Goal: Task Accomplishment & Management: Complete application form

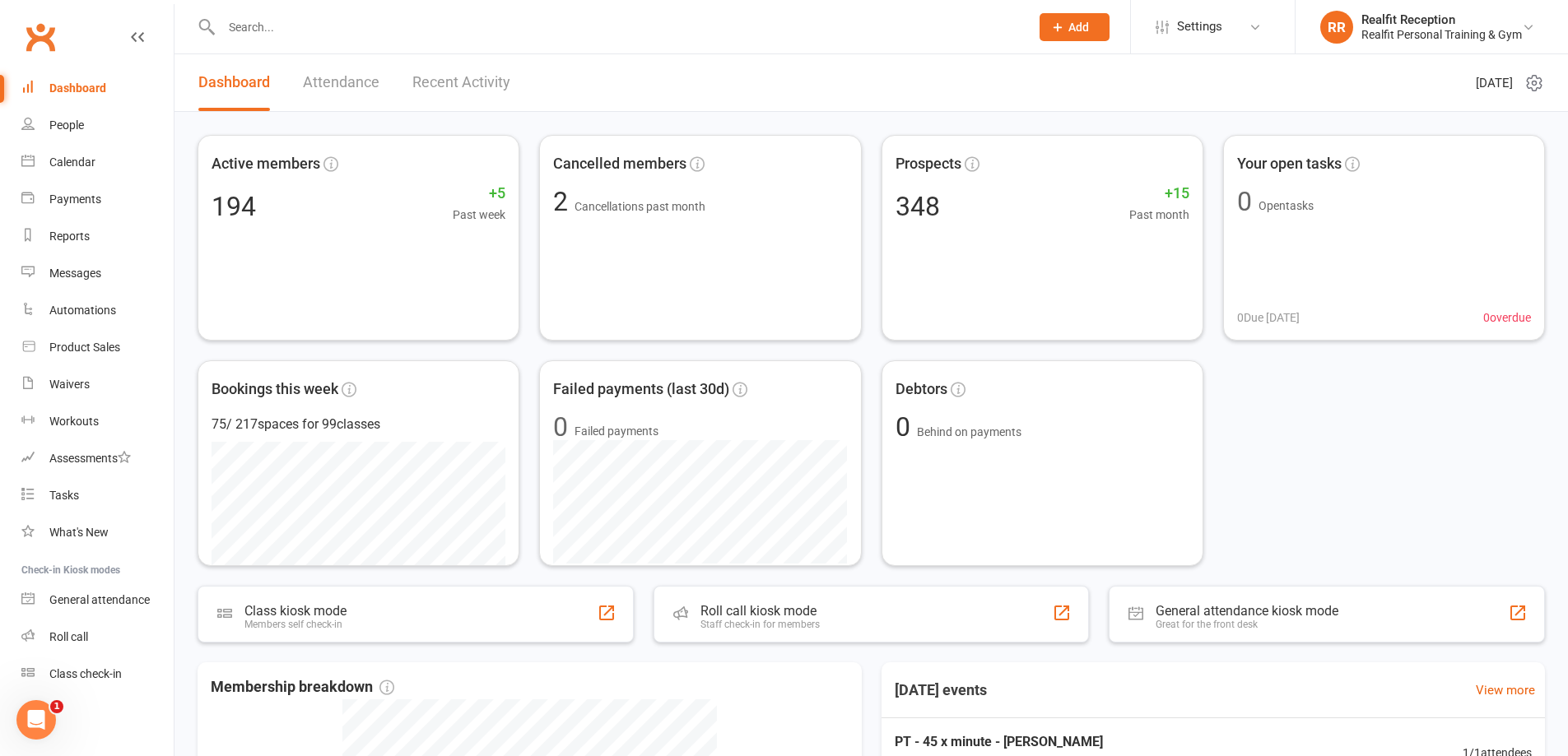
click at [305, 20] on input "text" at bounding box center [617, 27] width 802 height 23
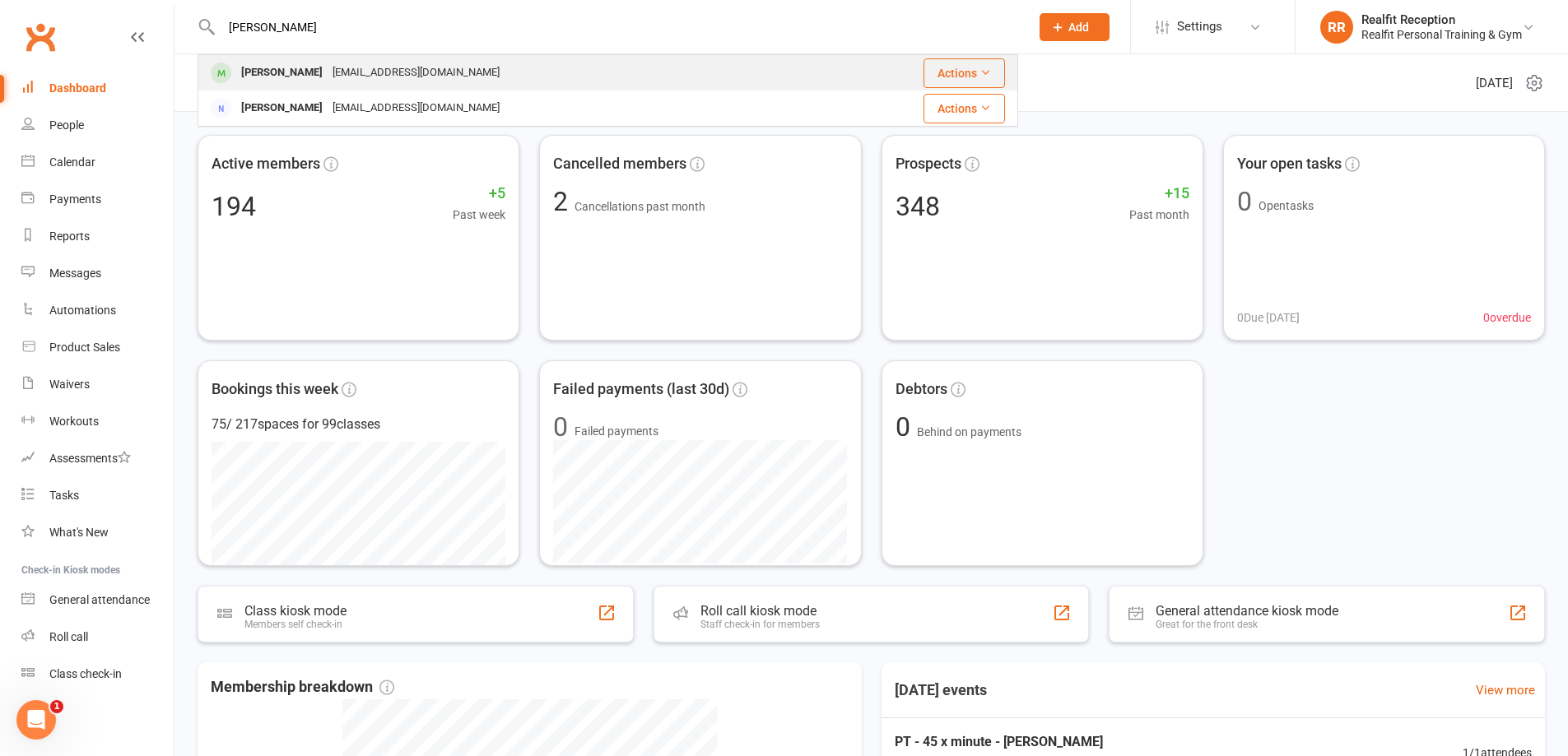
type input "emily"
click at [338, 77] on div "em_woods@hotmail.com" at bounding box center [416, 73] width 177 height 24
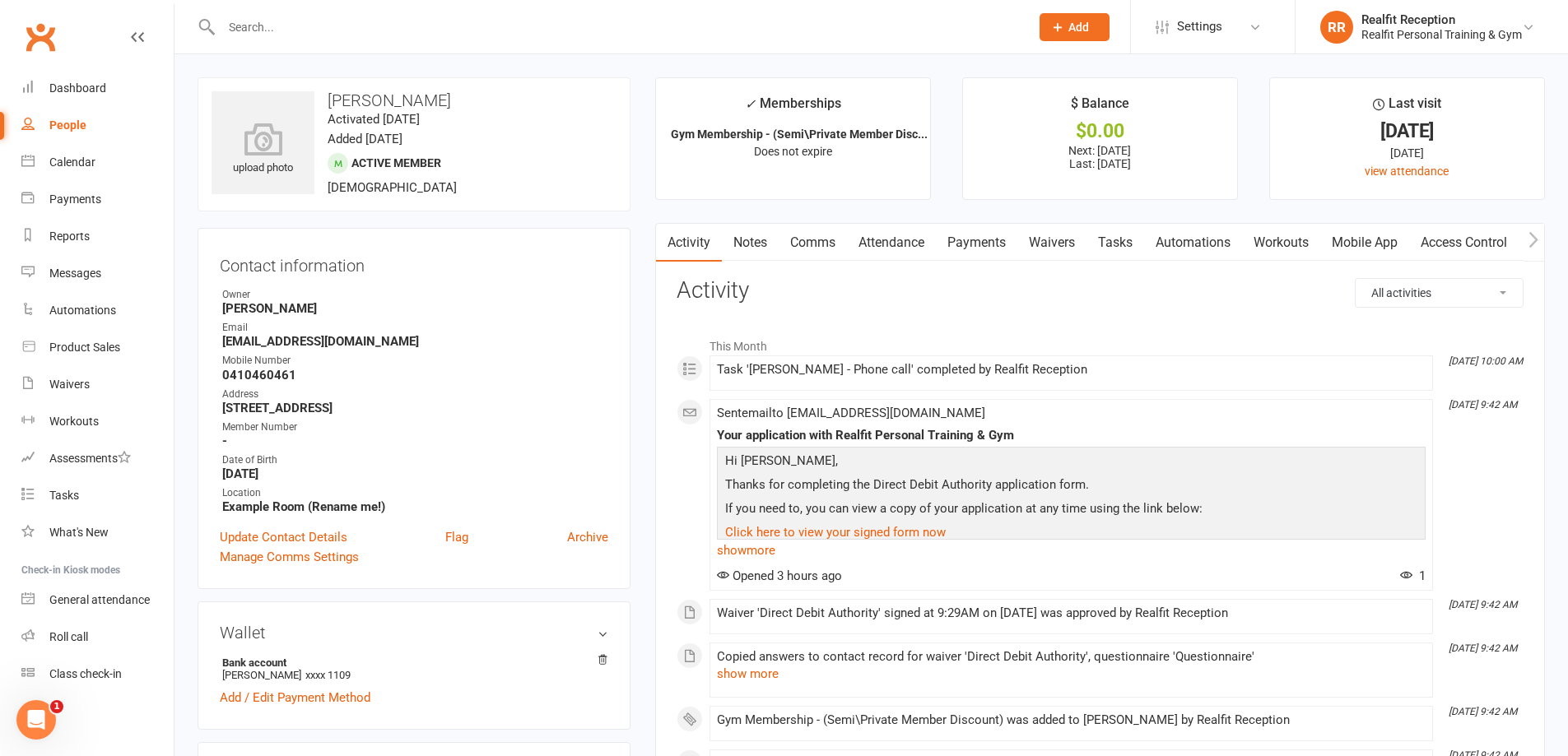
click at [1127, 243] on link "Tasks" at bounding box center [1115, 243] width 58 height 38
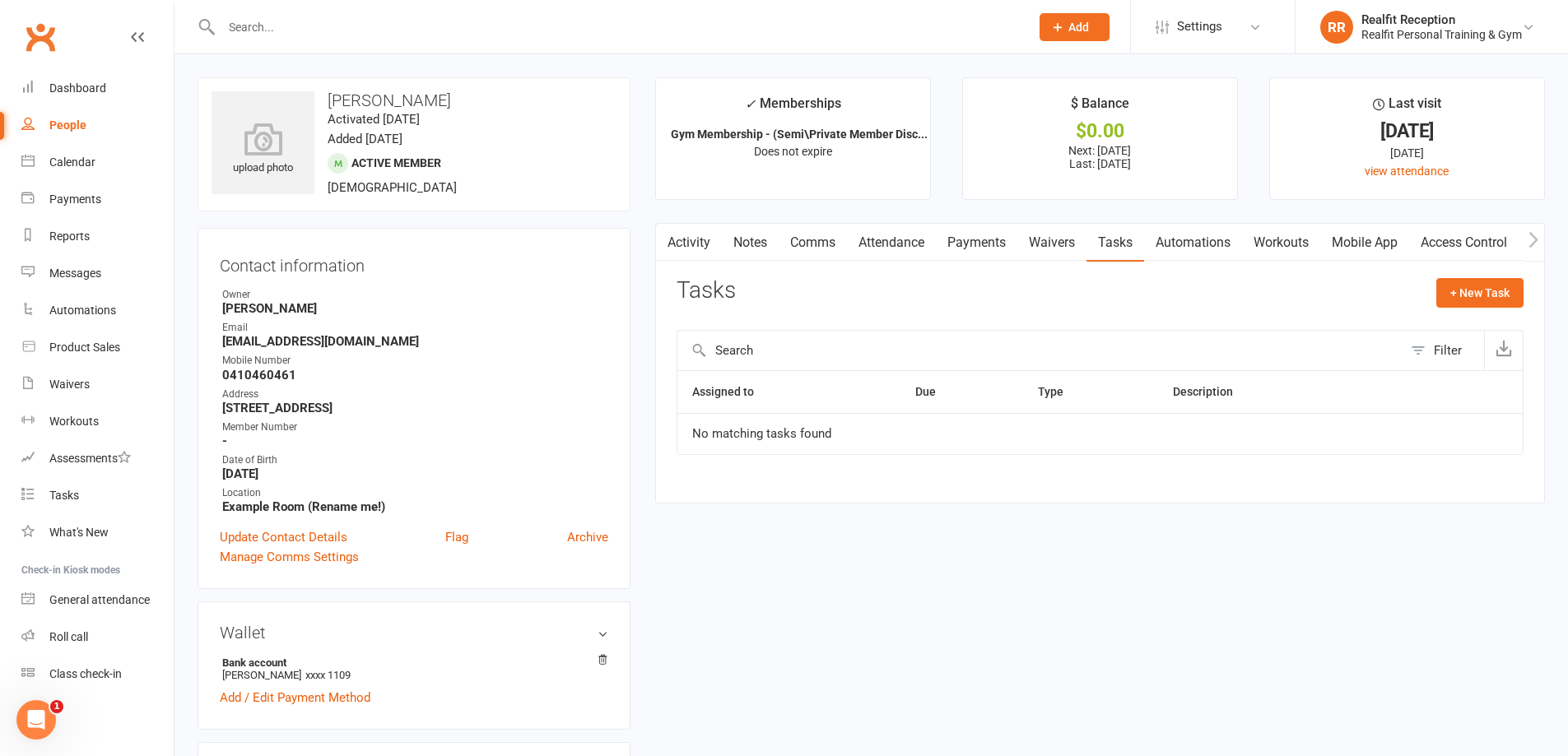
click at [995, 245] on link "Payments" at bounding box center [976, 243] width 81 height 38
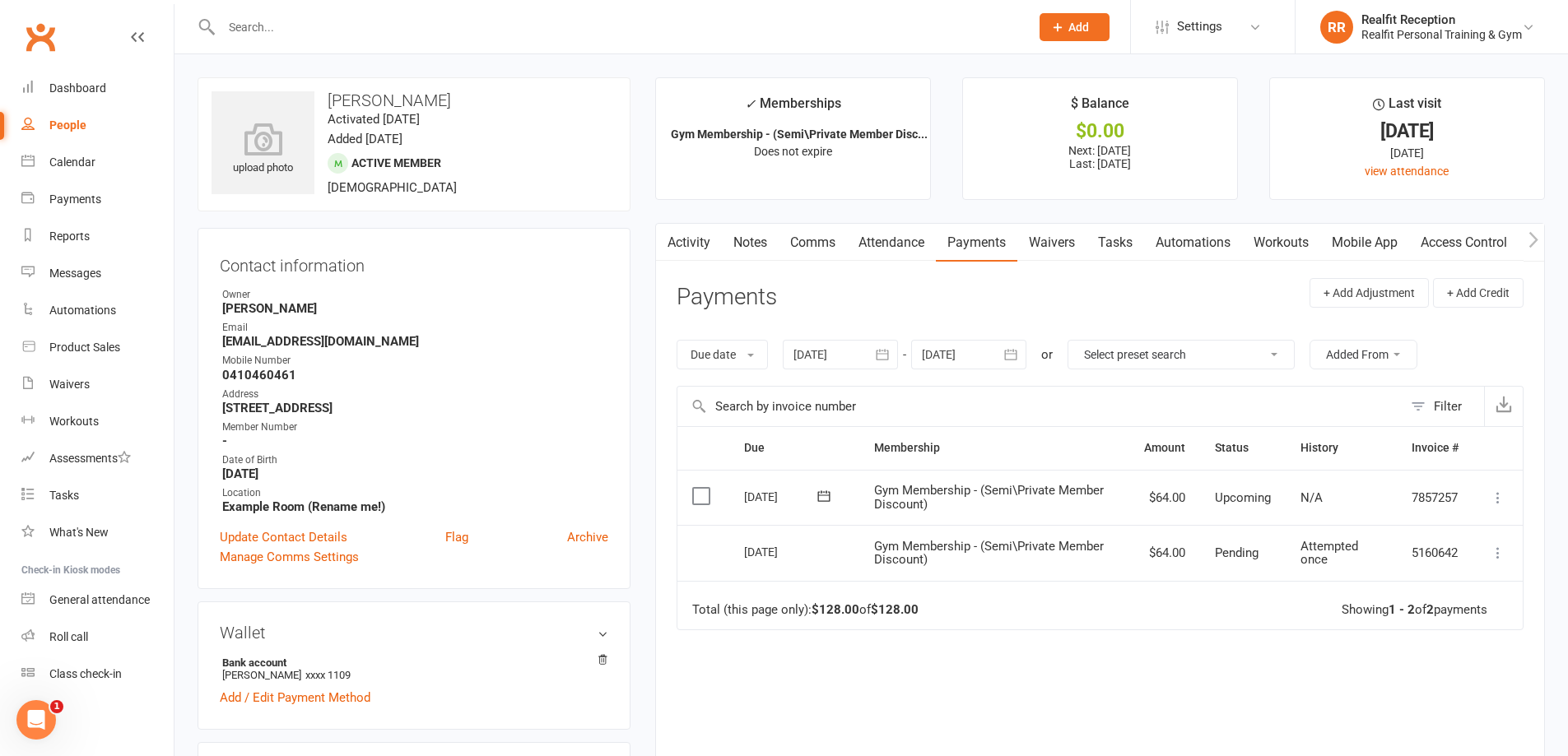
click at [1079, 244] on link "Waivers" at bounding box center [1051, 243] width 69 height 38
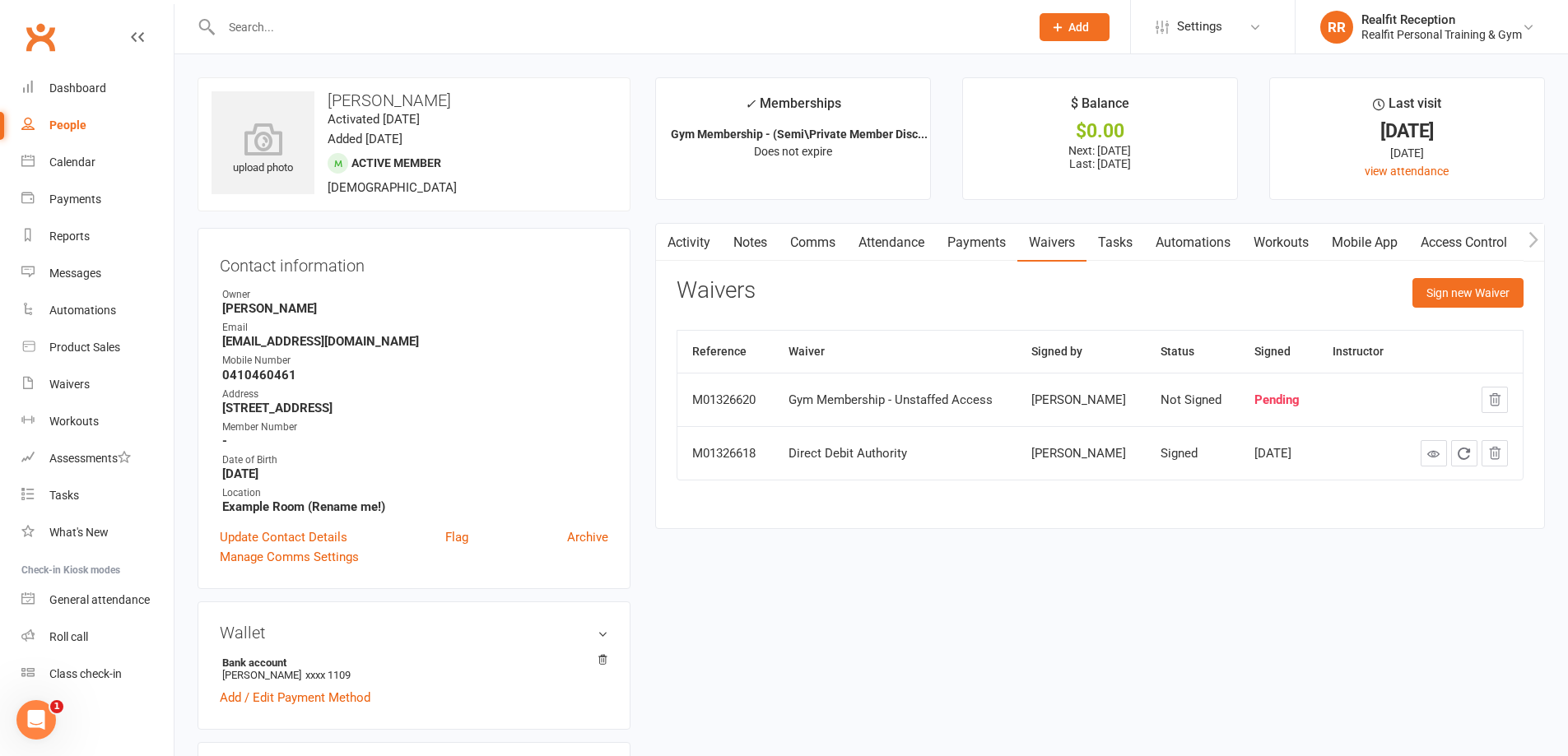
click at [992, 243] on link "Payments" at bounding box center [976, 243] width 81 height 38
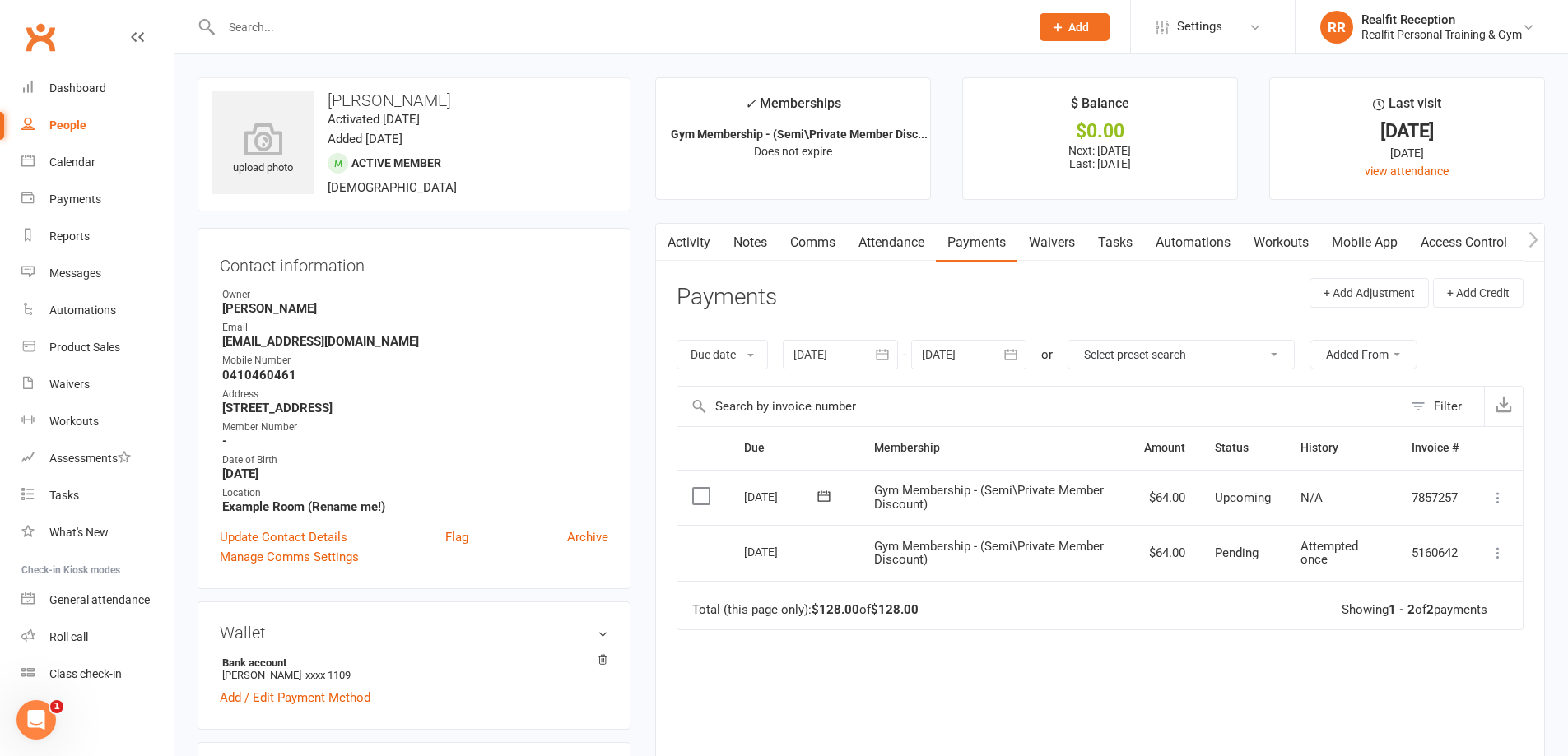
click at [1037, 238] on link "Waivers" at bounding box center [1051, 243] width 69 height 38
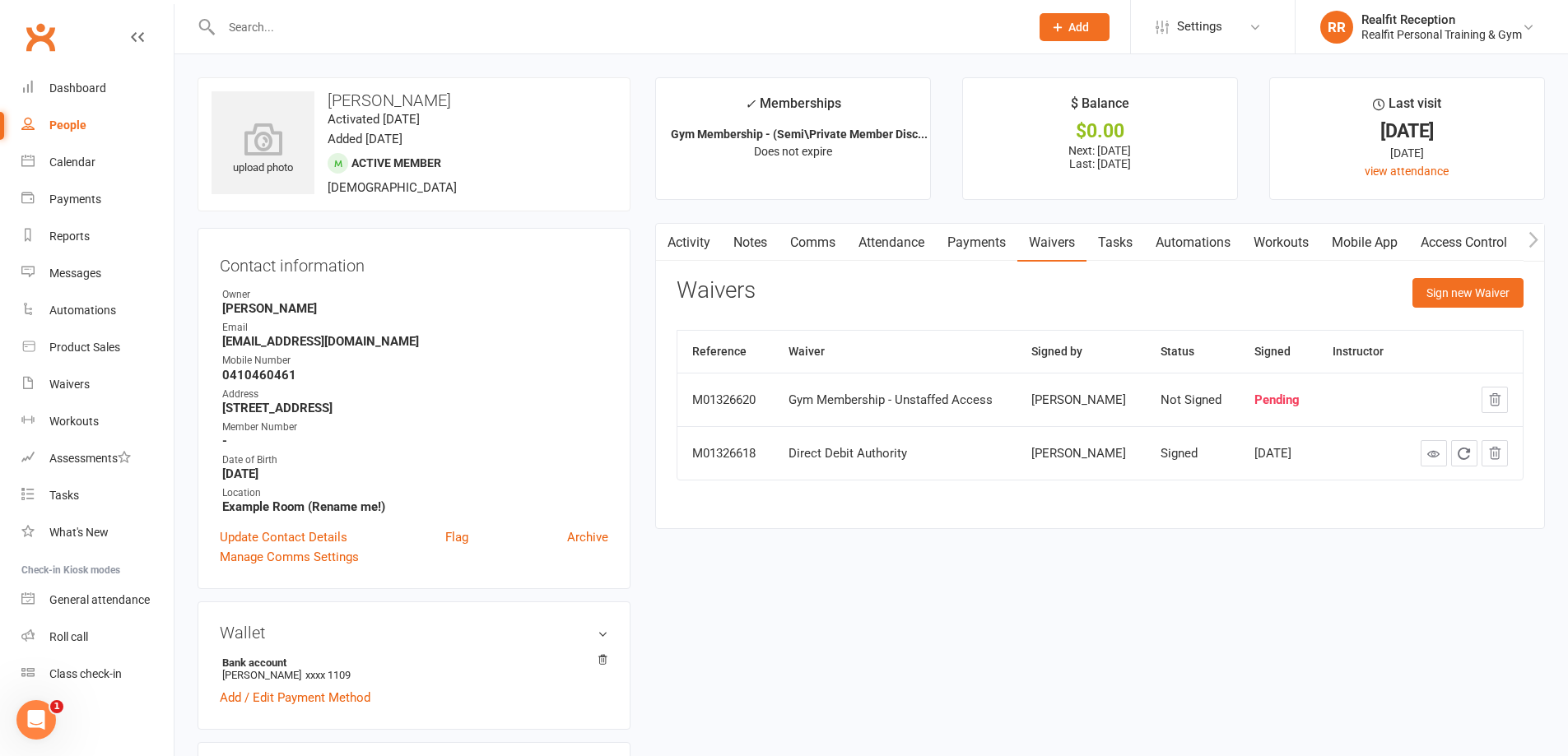
scroll to position [329, 0]
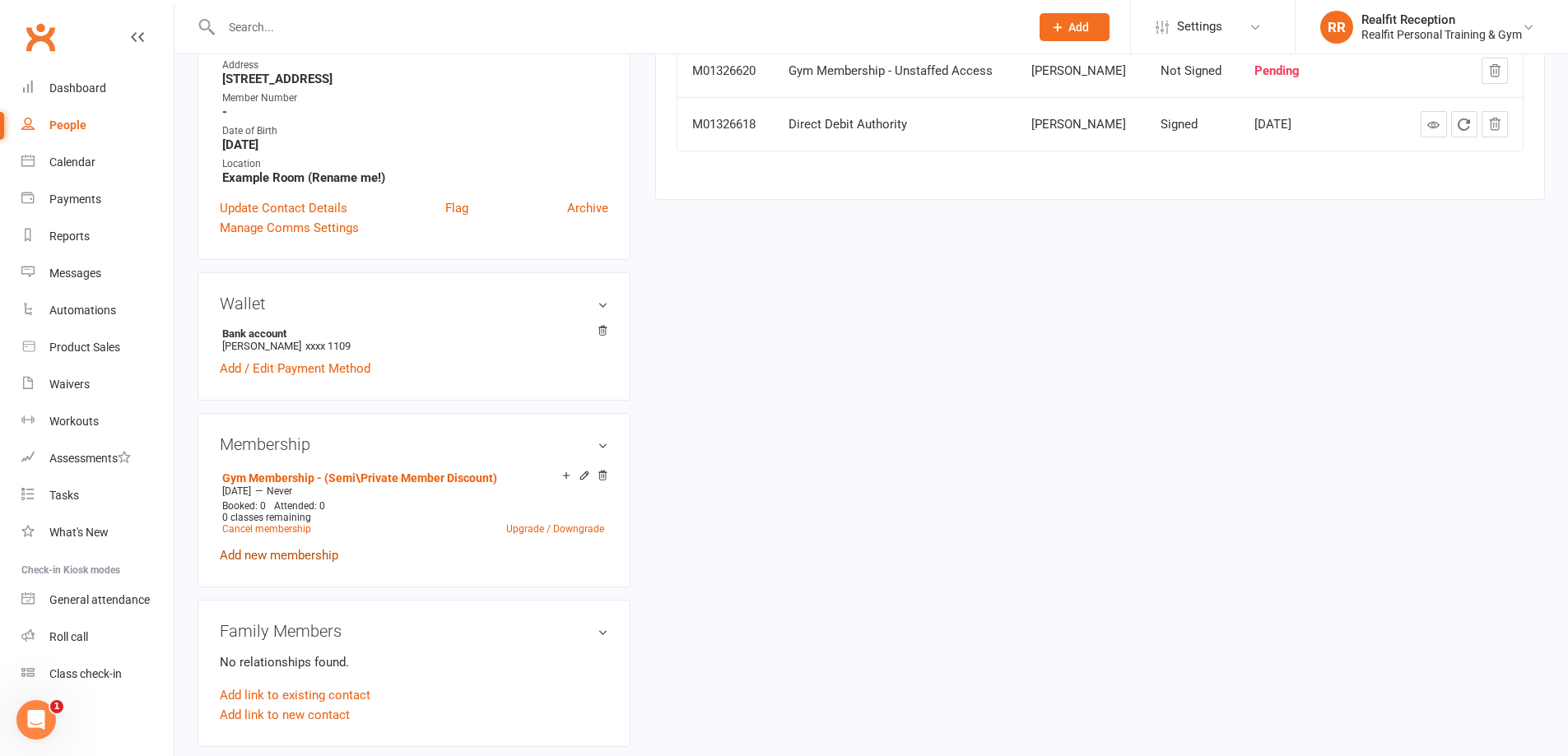
click at [312, 554] on link "Add new membership" at bounding box center [279, 555] width 119 height 15
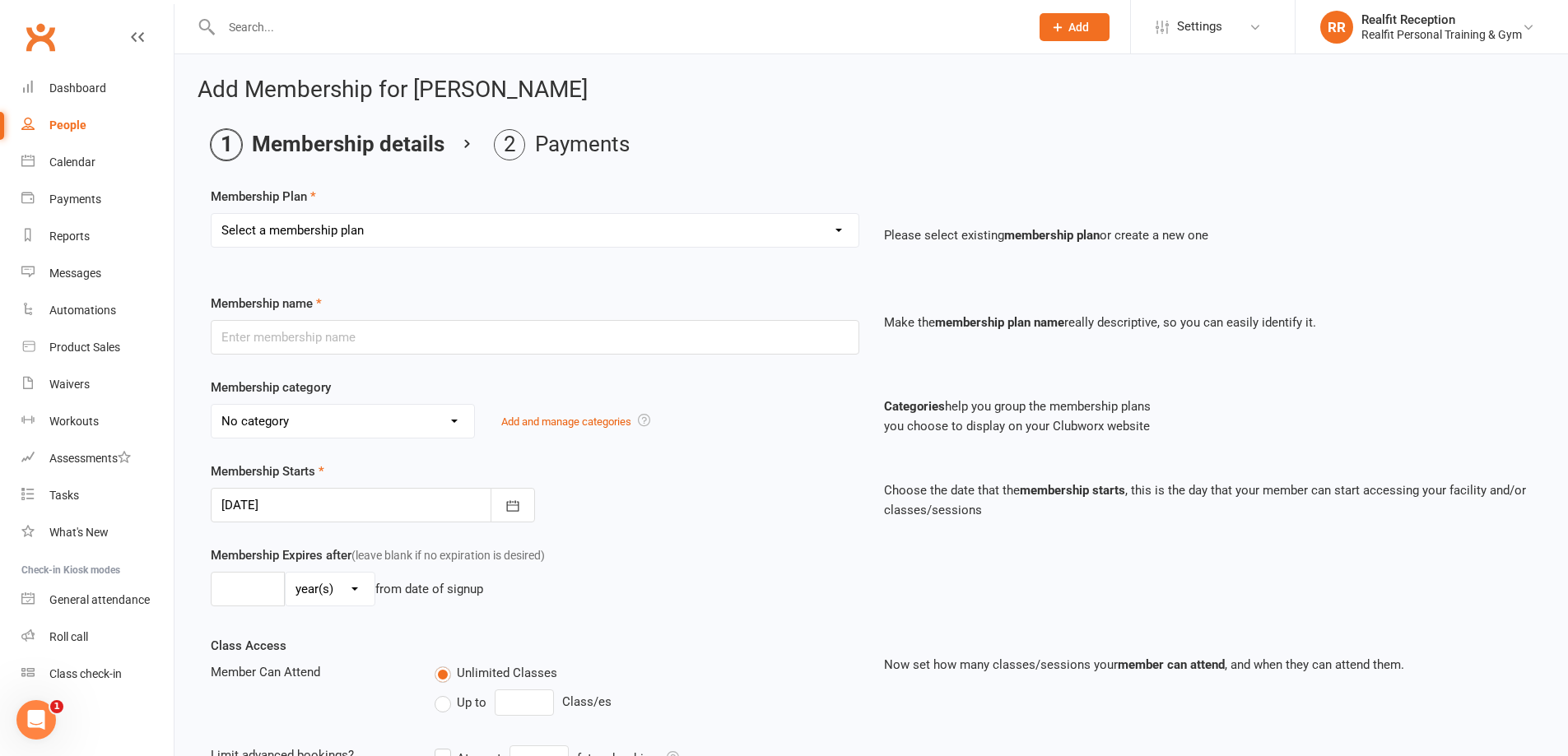
click at [407, 229] on select "Select a membership plan Create new Membership Plan Semi Private - 3 x Sessions…" at bounding box center [535, 230] width 647 height 33
select select "28"
click at [212, 214] on select "Select a membership plan Create new Membership Plan Semi Private - 3 x Sessions…" at bounding box center [535, 230] width 647 height 33
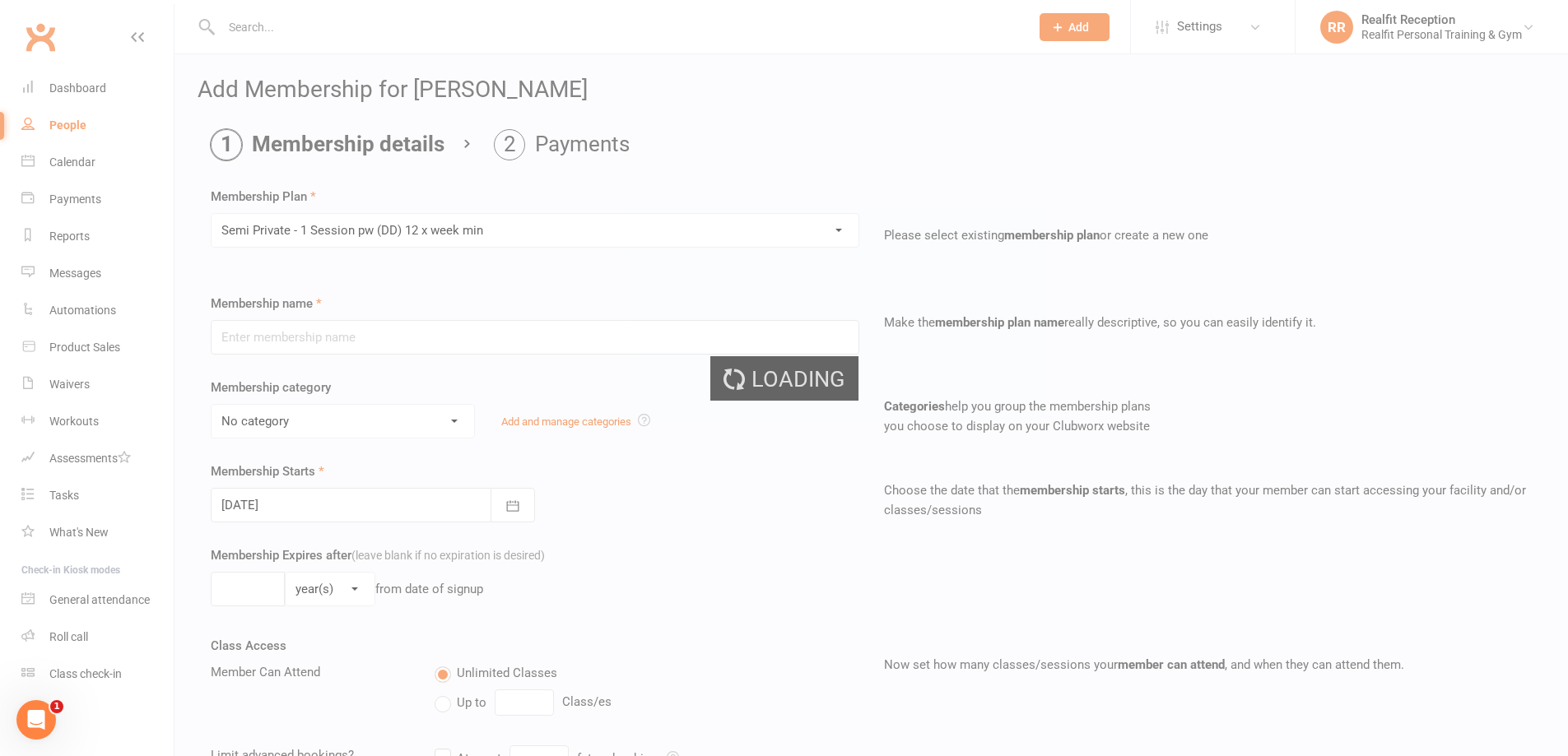
type input "Semi Private - 1 Session pw (DD) 12 x week min"
select select "0"
type input "0"
type input "4"
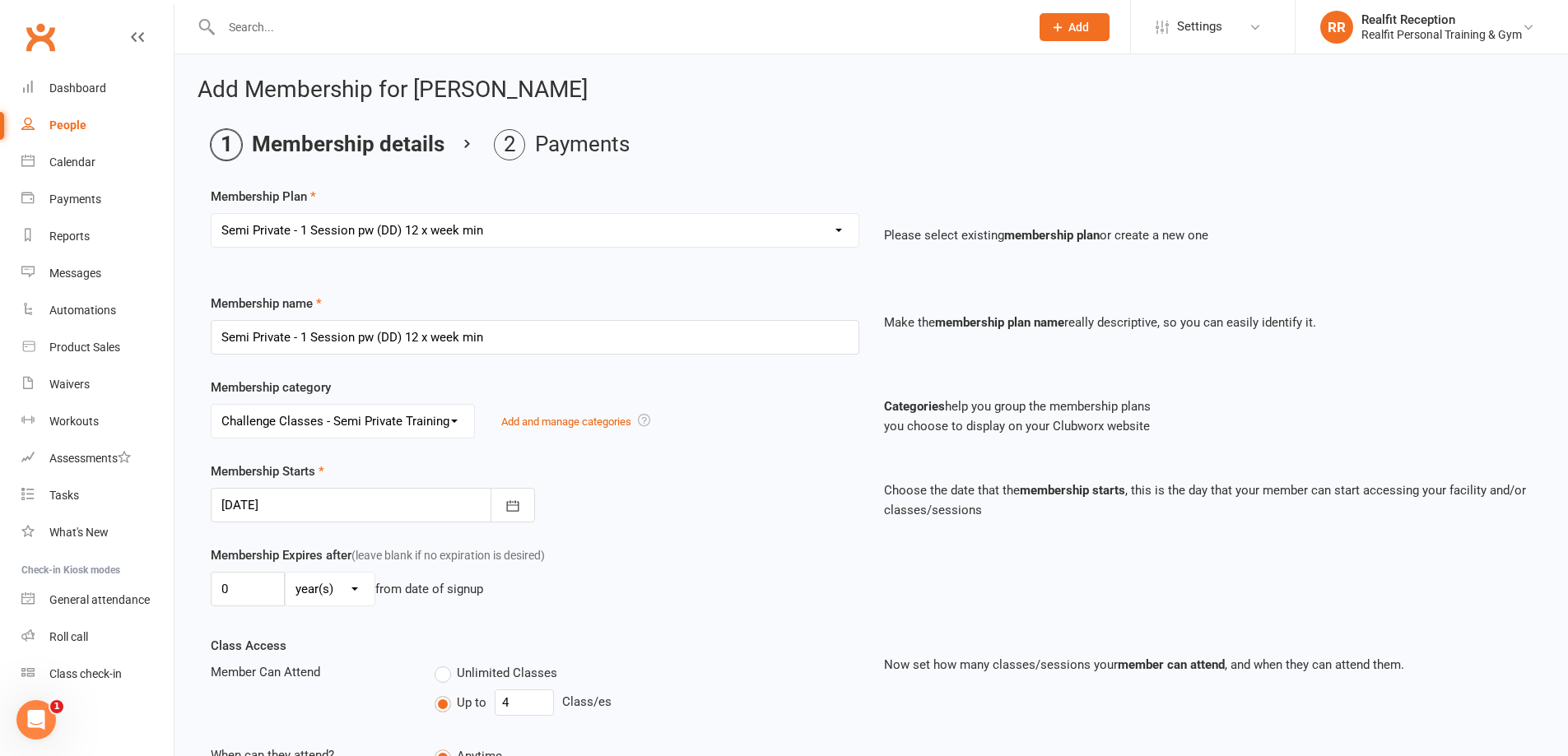
scroll to position [334, 0]
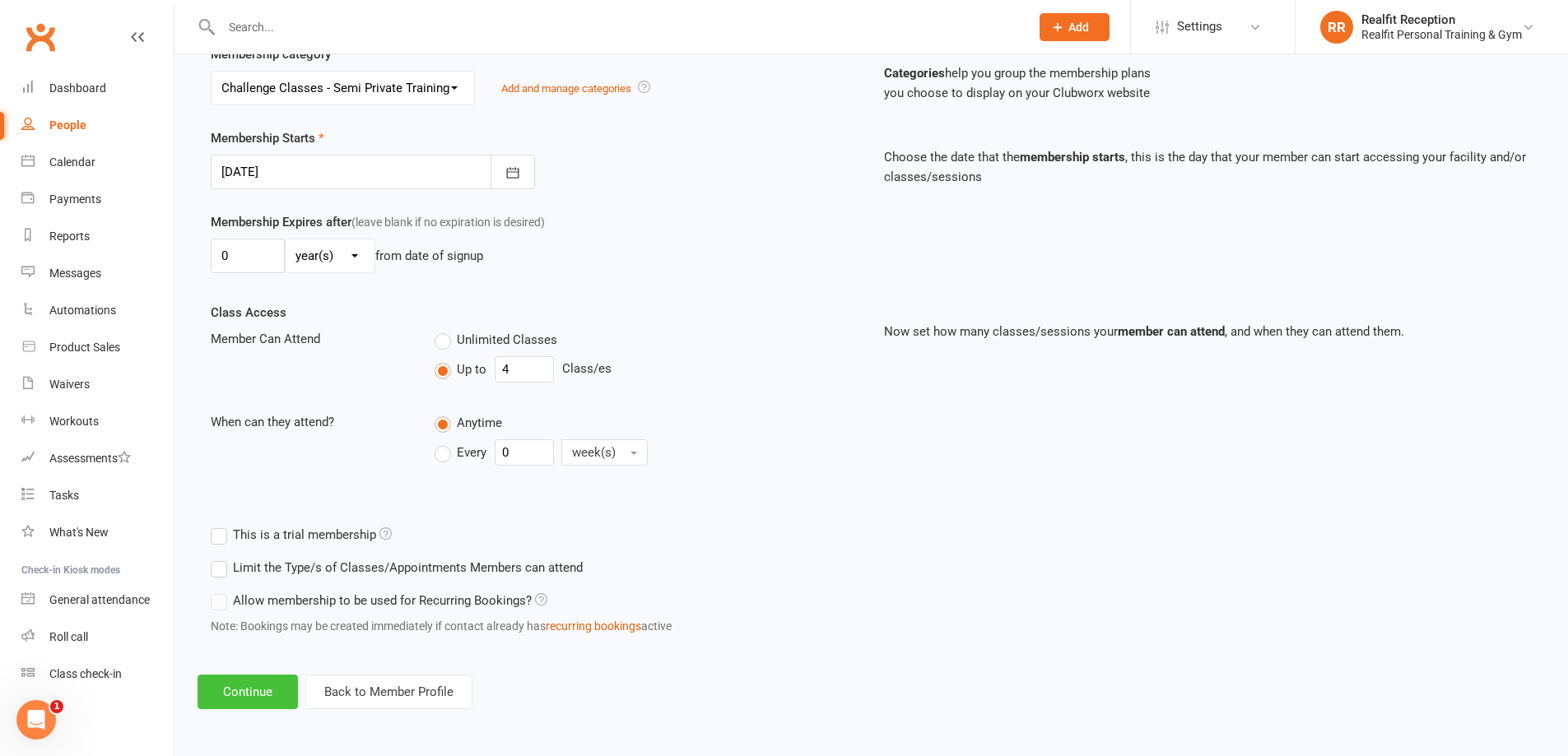
click at [227, 697] on button "Continue" at bounding box center [248, 692] width 100 height 35
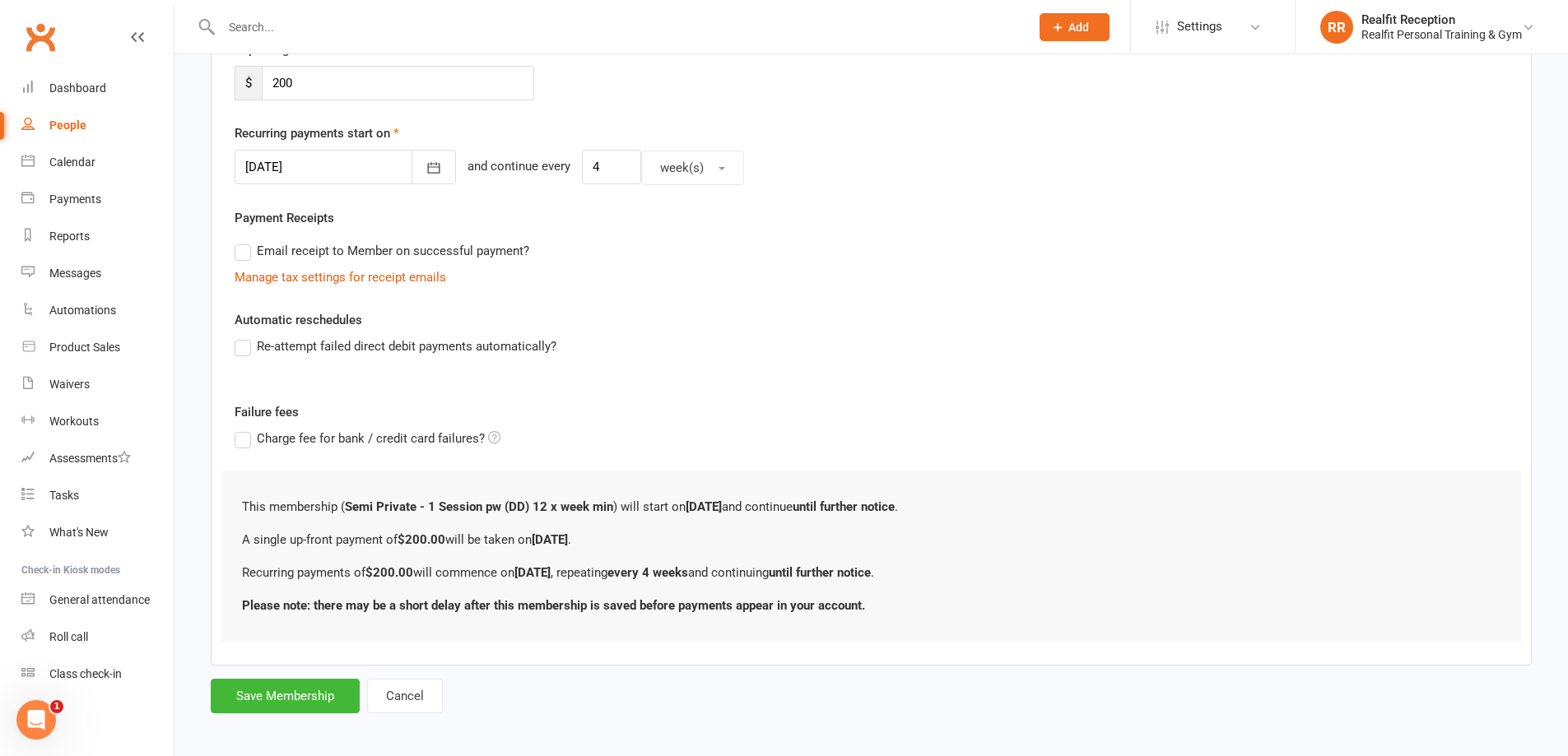
scroll to position [0, 0]
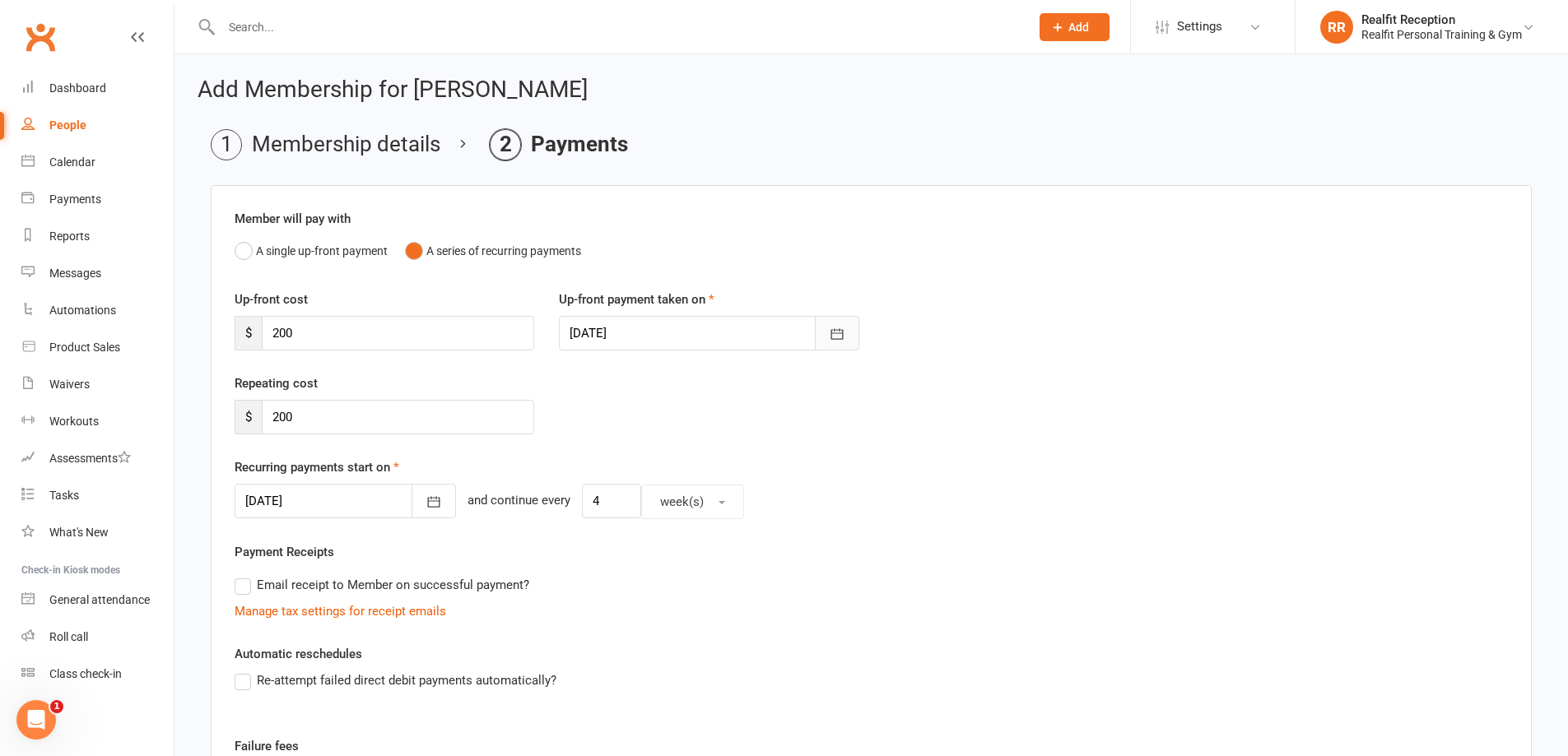
click at [832, 330] on icon "button" at bounding box center [837, 334] width 16 height 16
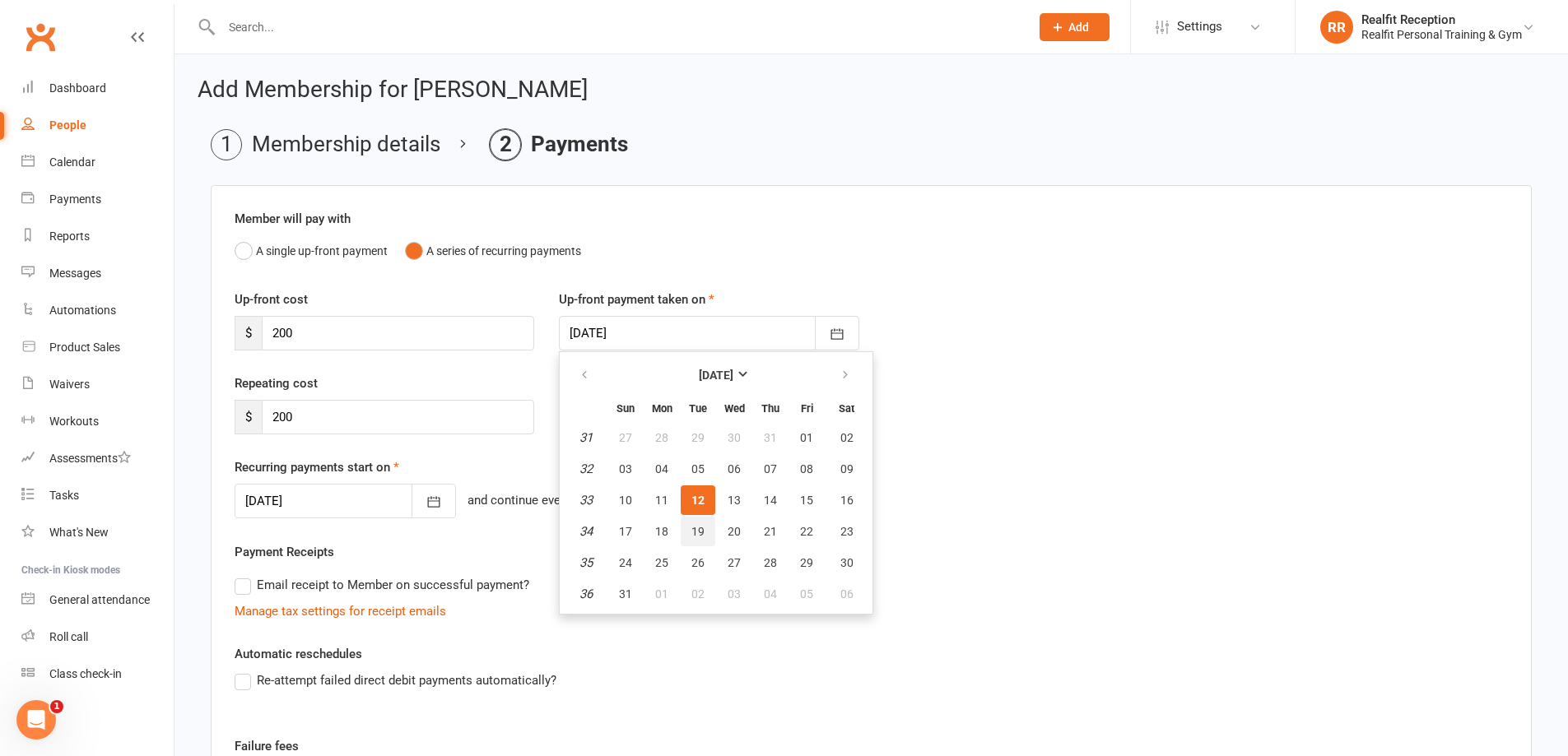
click at [697, 527] on span "19" at bounding box center [697, 531] width 13 height 13
type input "19 Aug 2025"
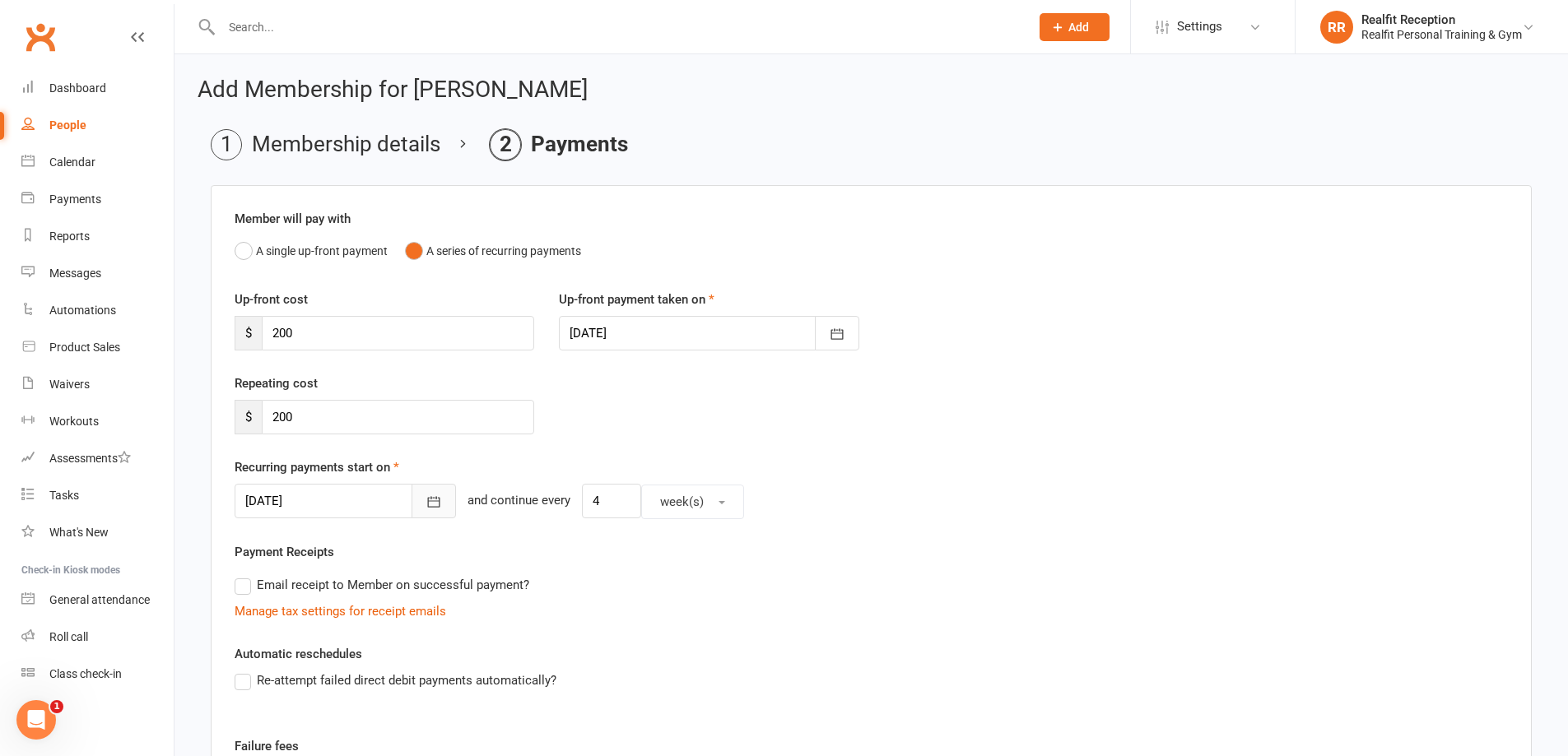
click at [425, 504] on icon "button" at bounding box center [433, 502] width 16 height 16
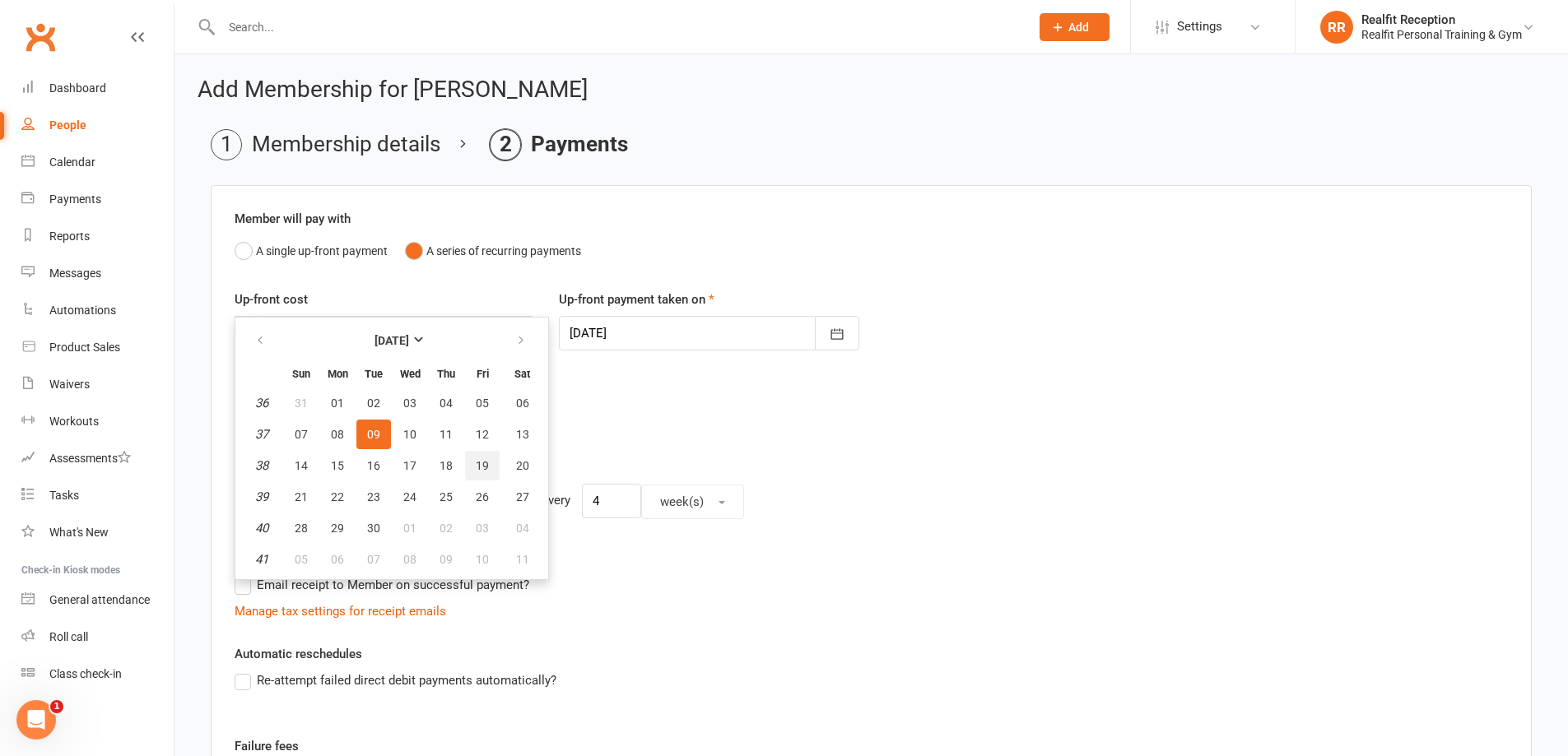
click at [486, 466] on span "19" at bounding box center [482, 465] width 13 height 13
type input "19 Sep 2025"
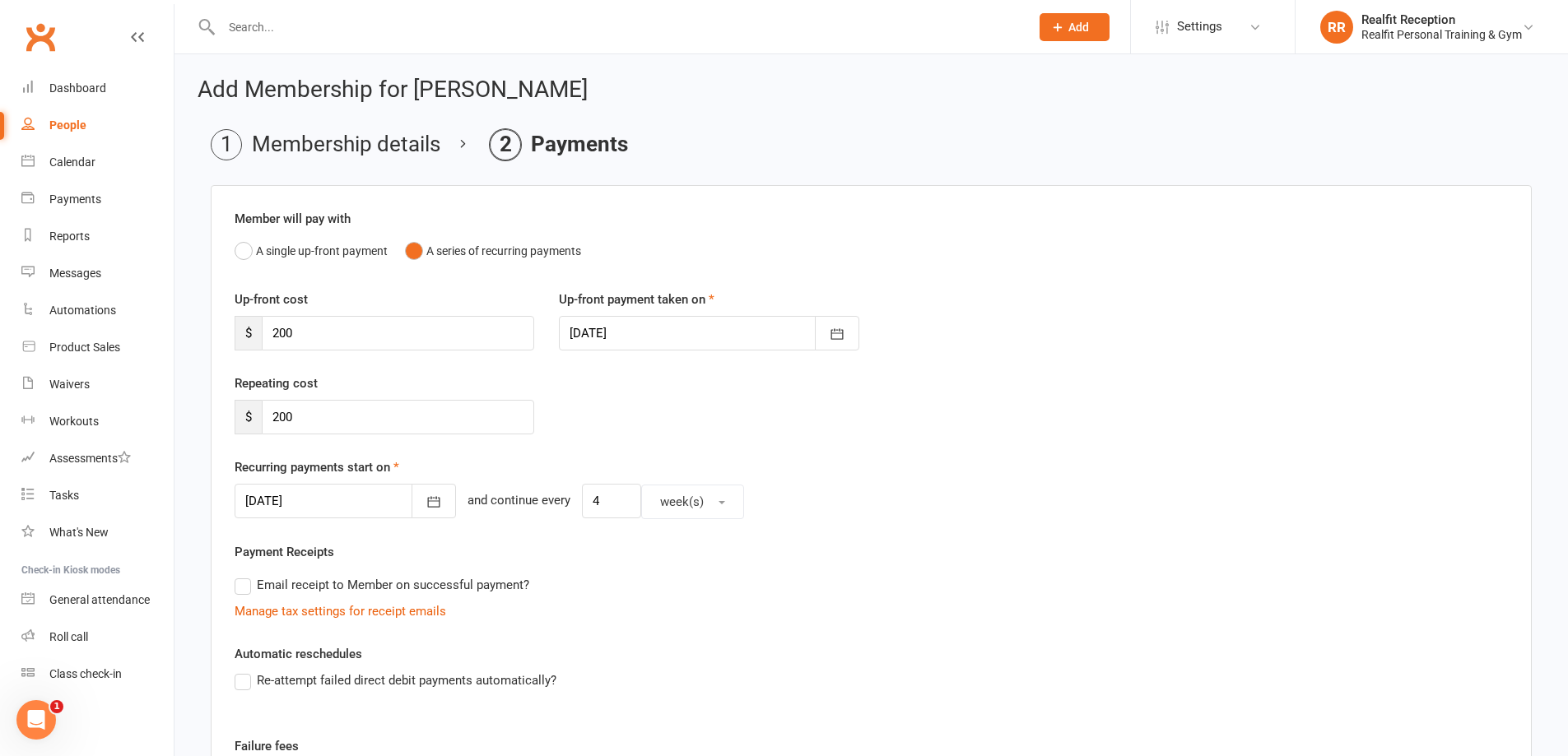
scroll to position [342, 0]
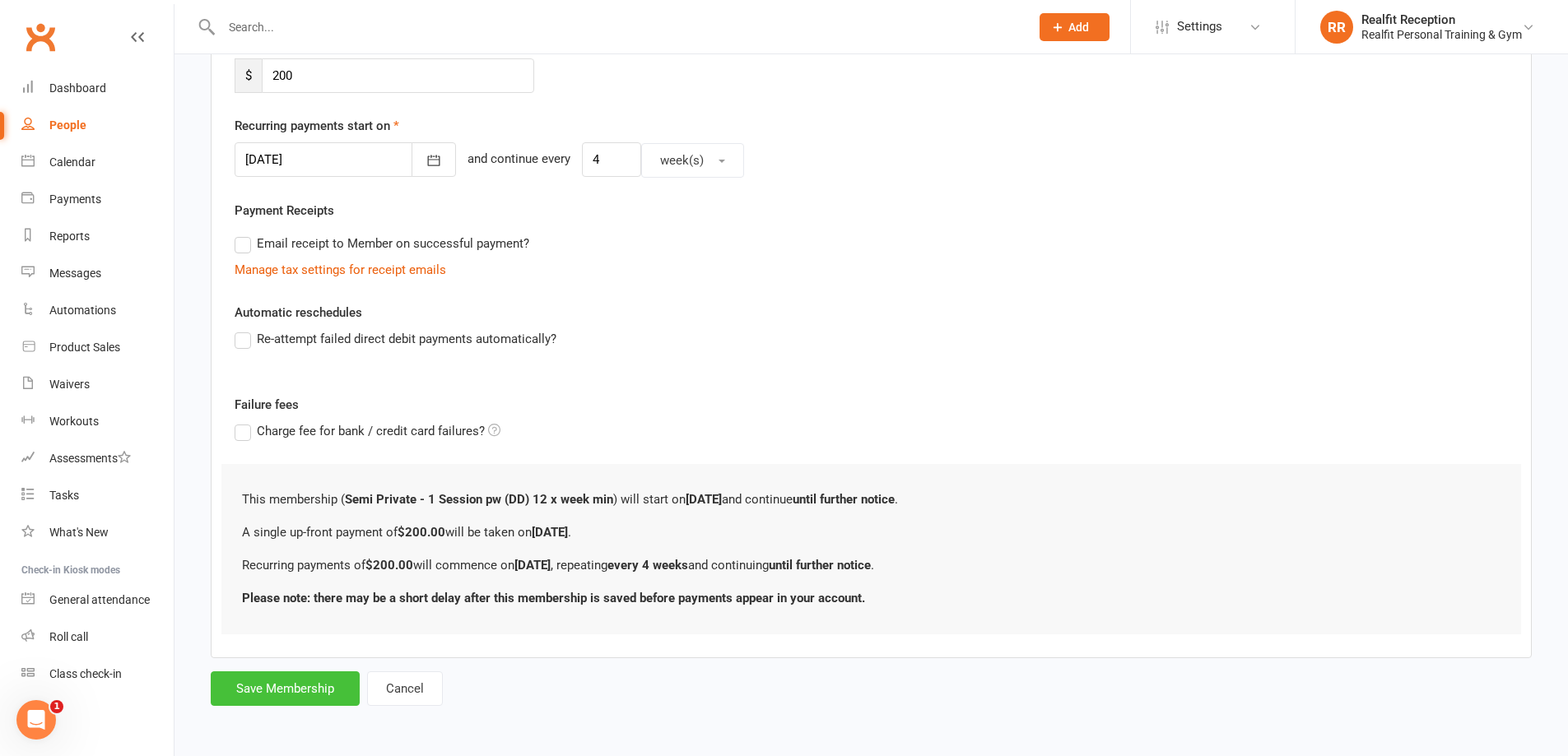
click at [254, 698] on button "Save Membership" at bounding box center [285, 689] width 149 height 35
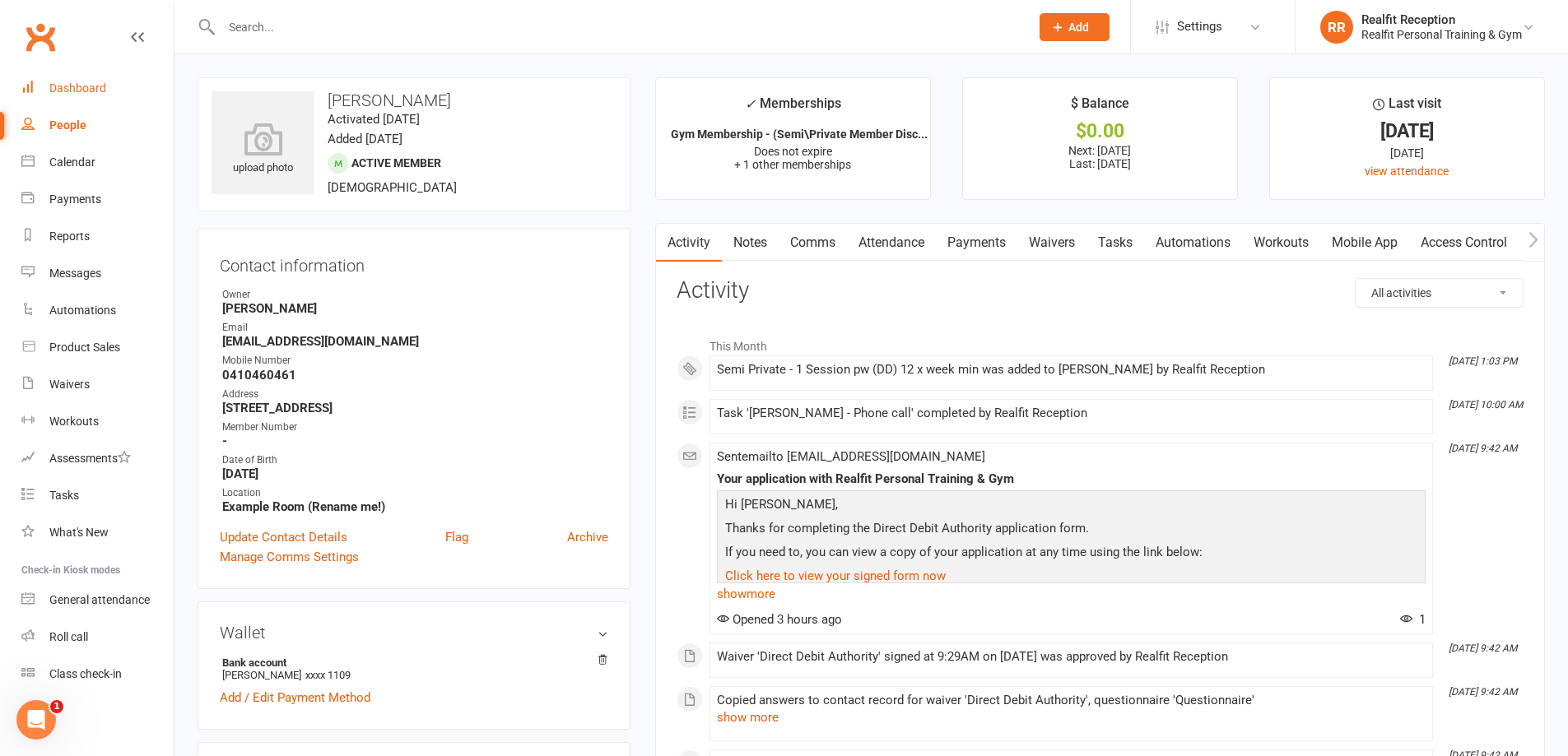
click at [98, 79] on link "Dashboard" at bounding box center [97, 88] width 152 height 37
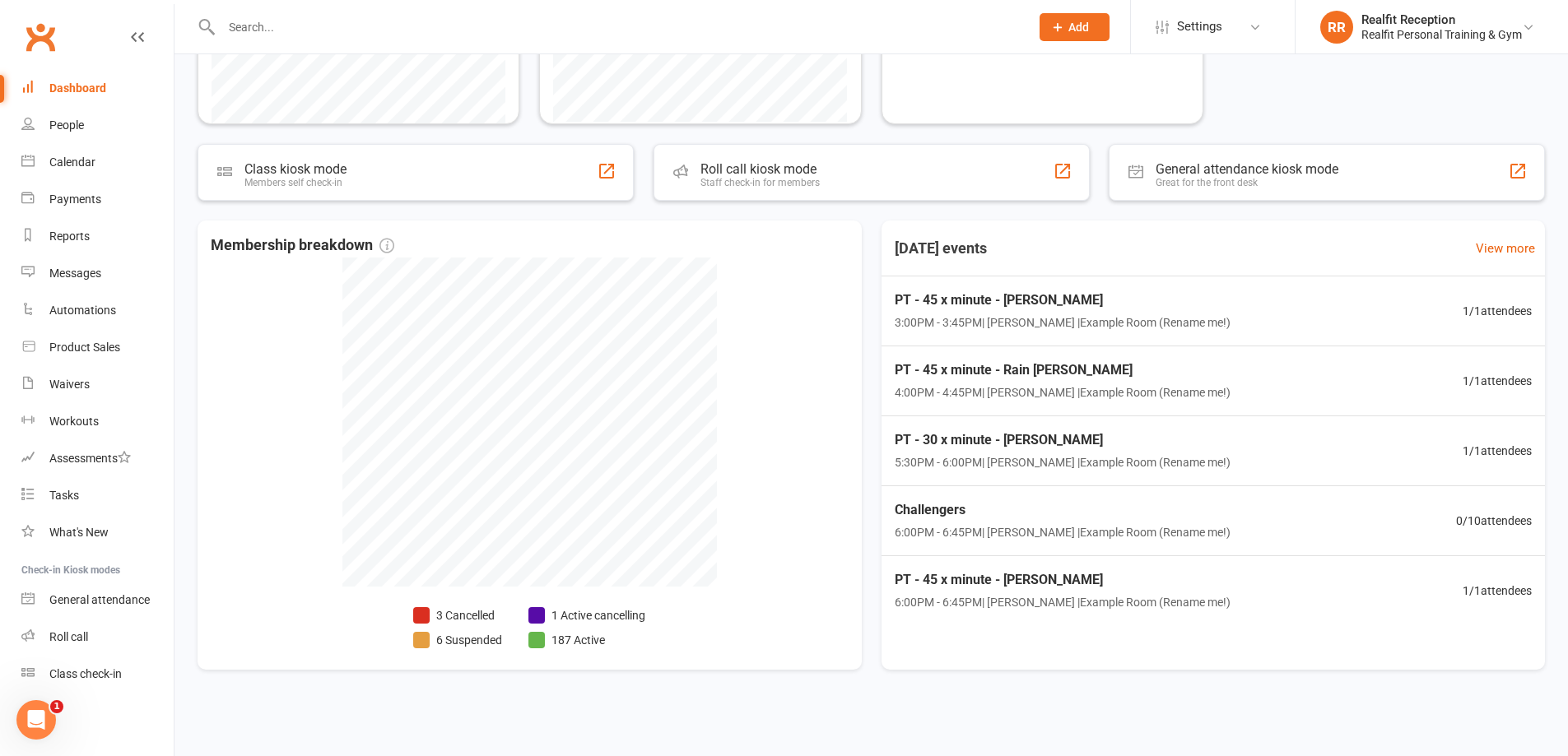
scroll to position [30, 0]
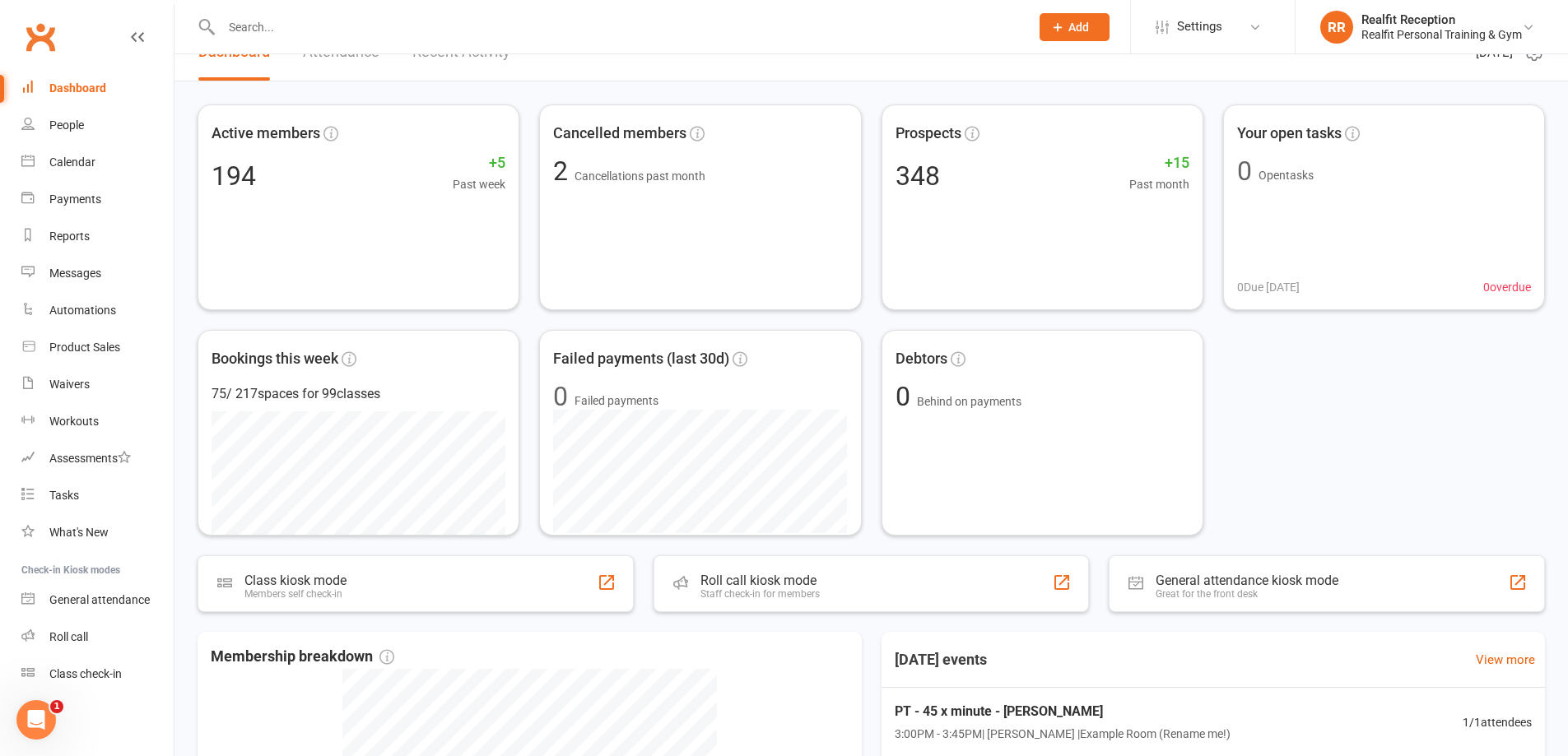
click at [96, 78] on link "Dashboard" at bounding box center [97, 88] width 152 height 37
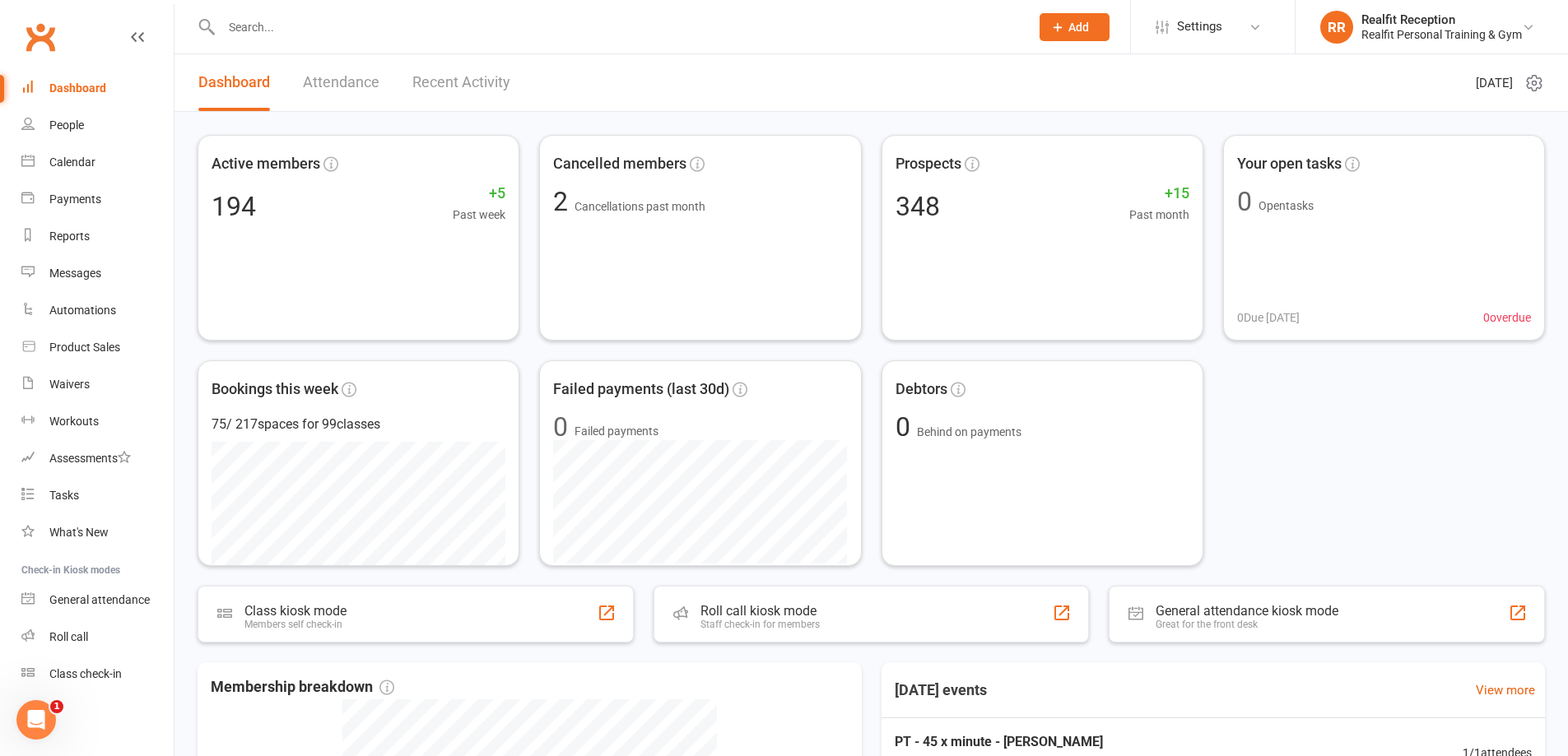
click at [425, 86] on link "Recent Activity" at bounding box center [461, 82] width 98 height 57
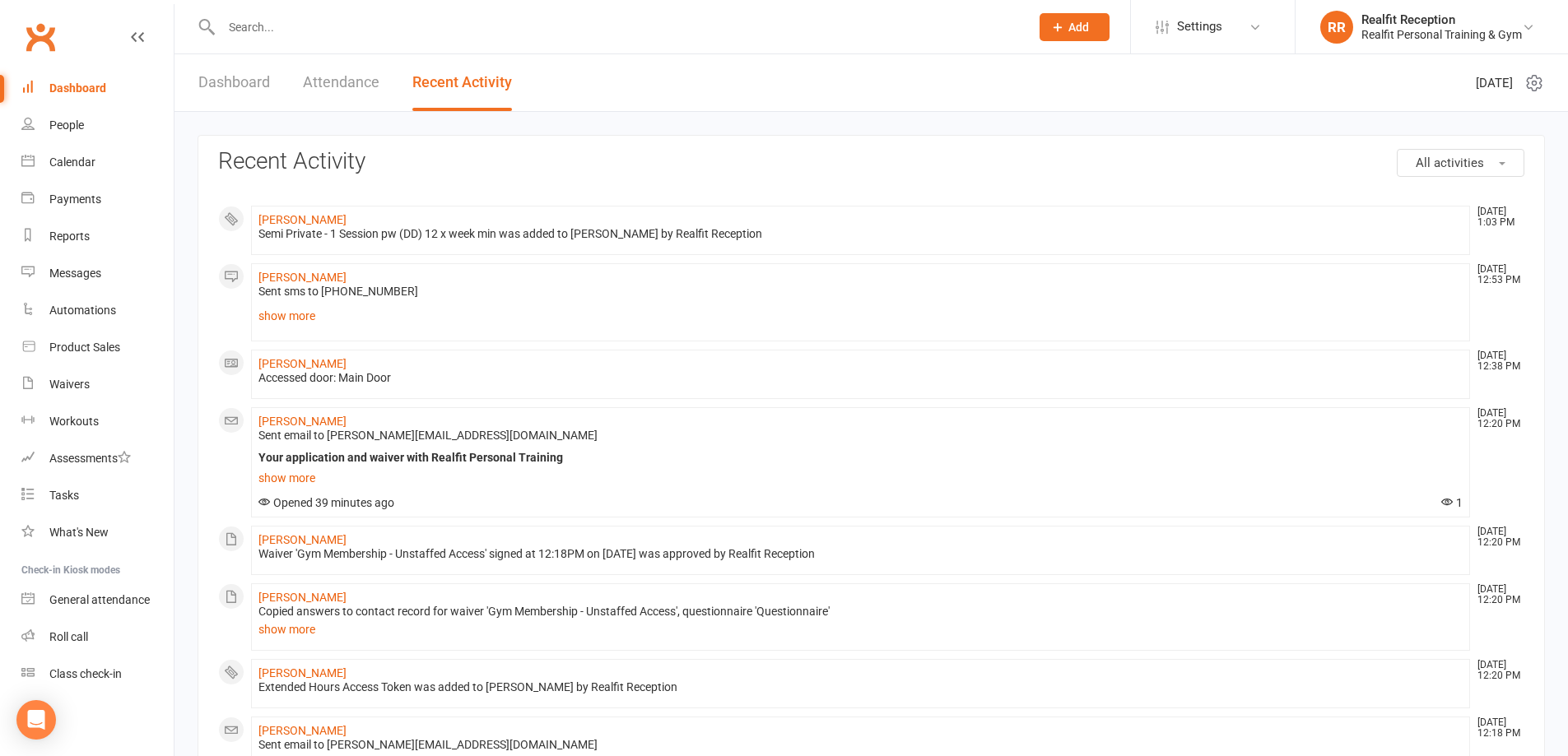
click at [329, 83] on link "Attendance" at bounding box center [341, 82] width 77 height 57
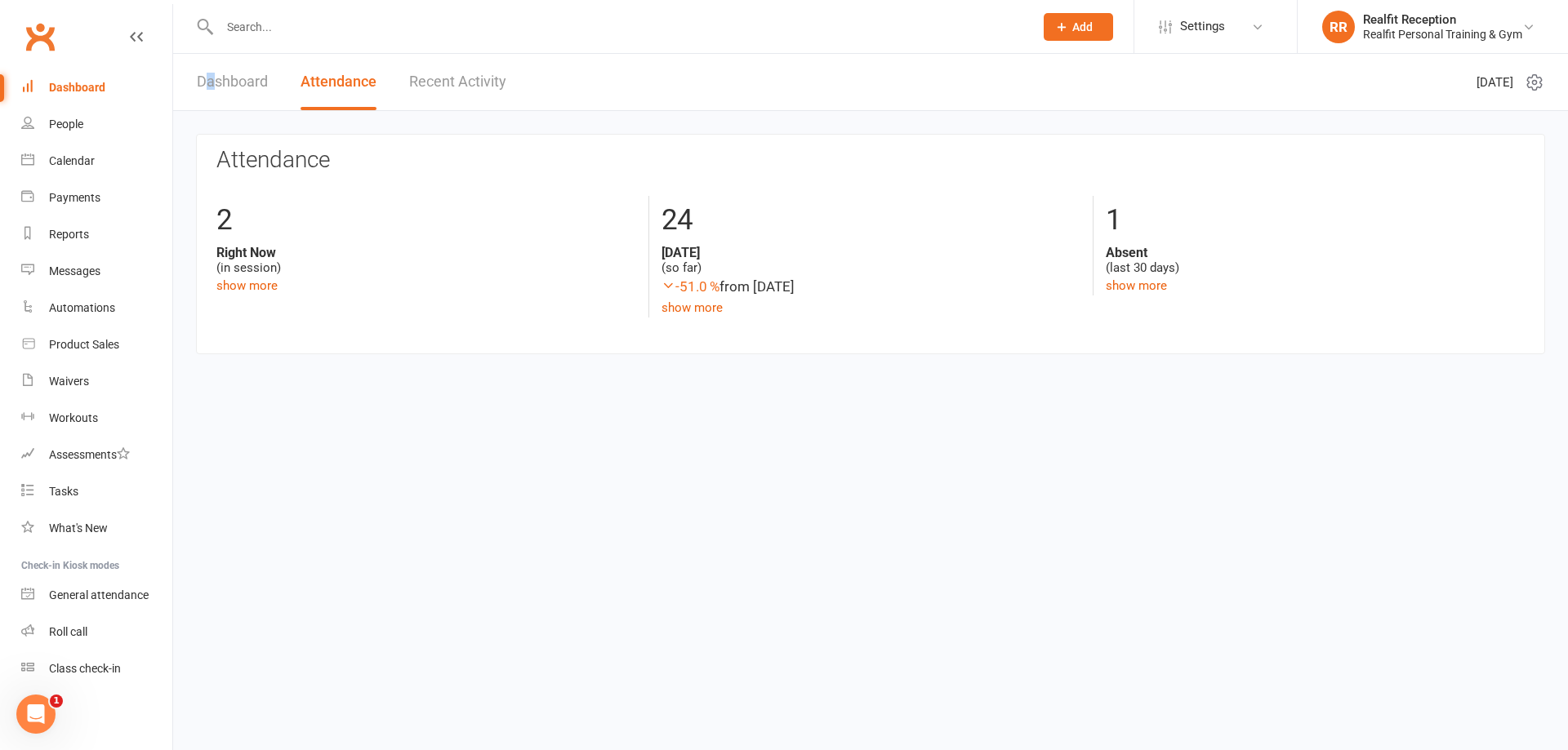
click at [210, 85] on link "Dashboard" at bounding box center [232, 81] width 71 height 57
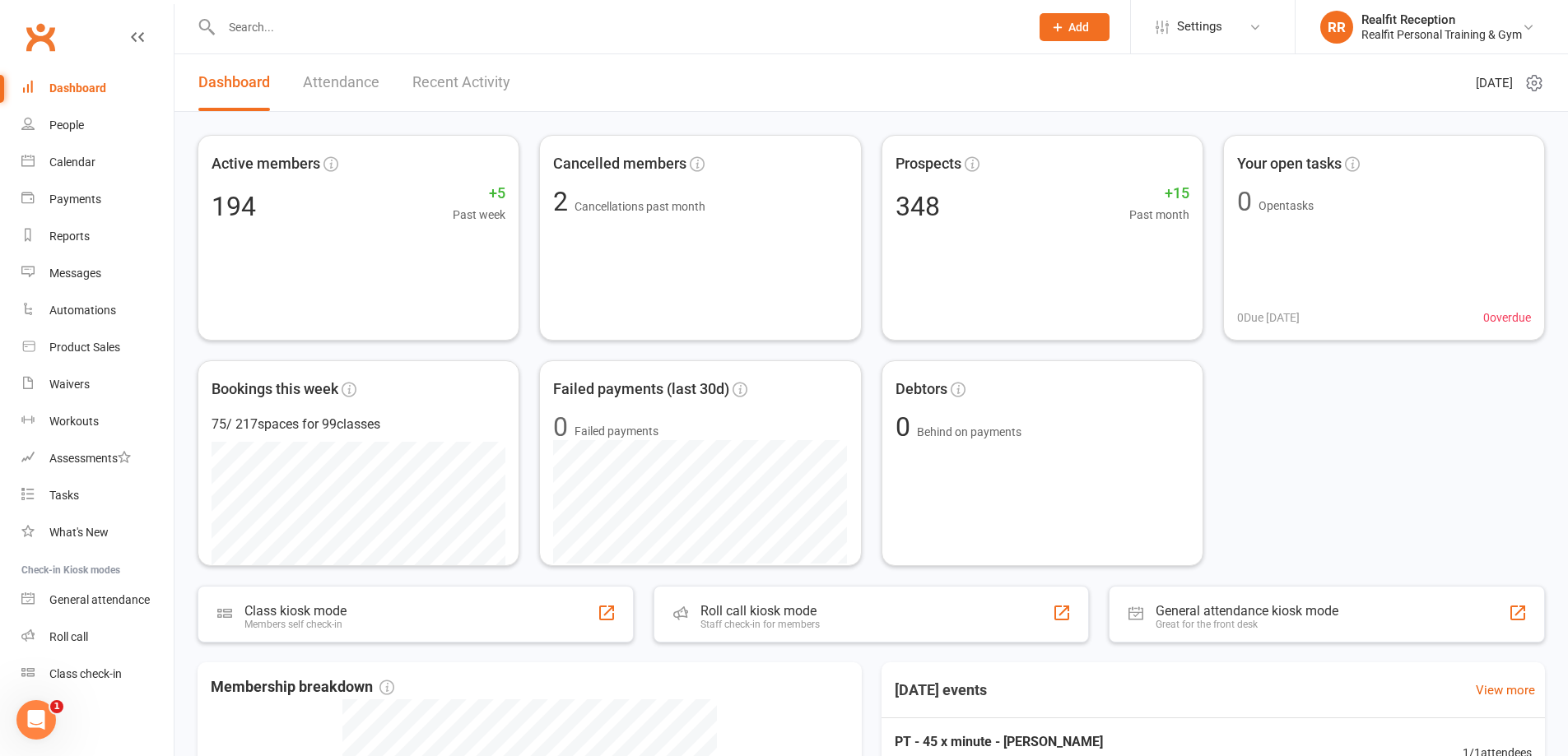
click at [421, 87] on link "Recent Activity" at bounding box center [461, 82] width 98 height 57
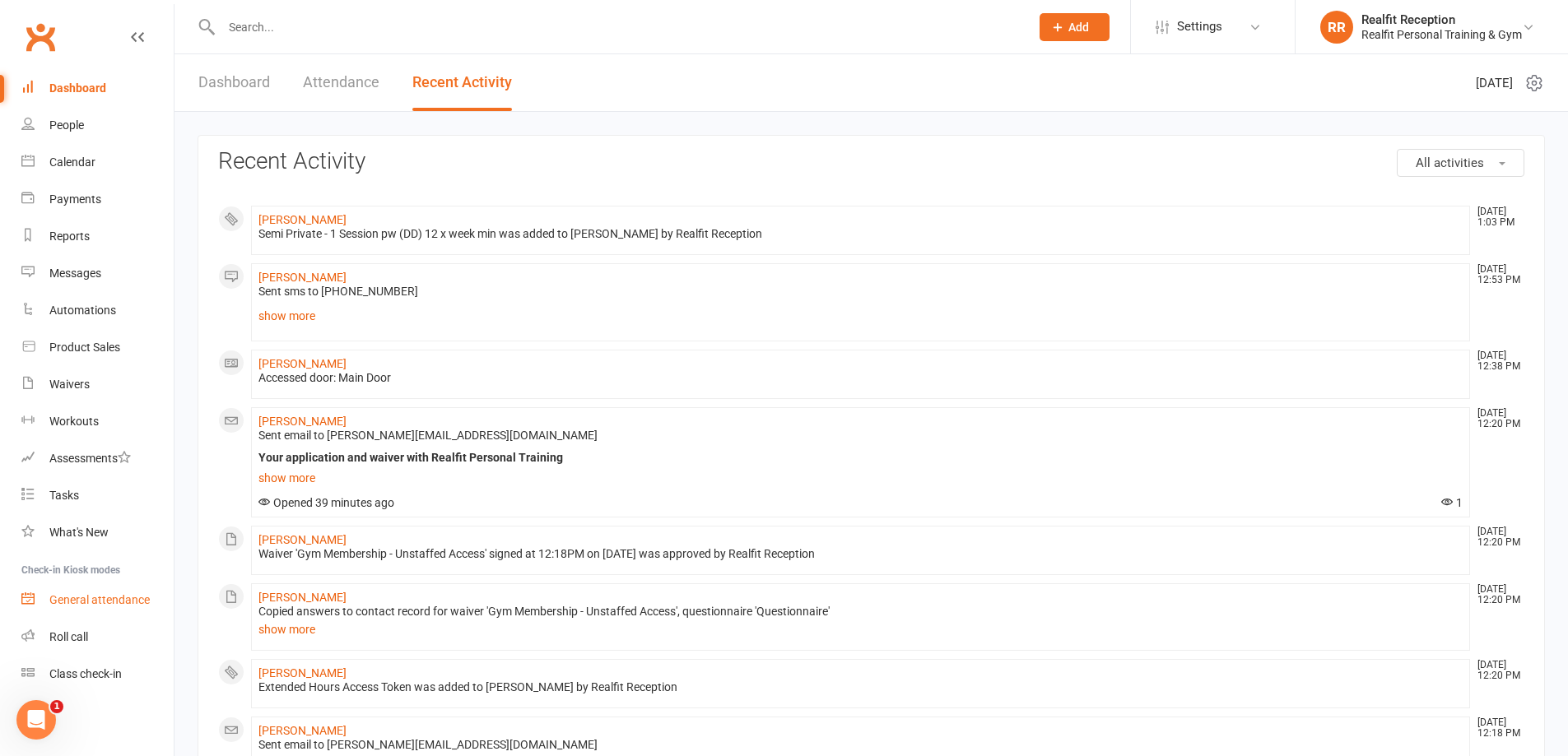
click at [125, 601] on div "General attendance" at bounding box center [99, 599] width 100 height 13
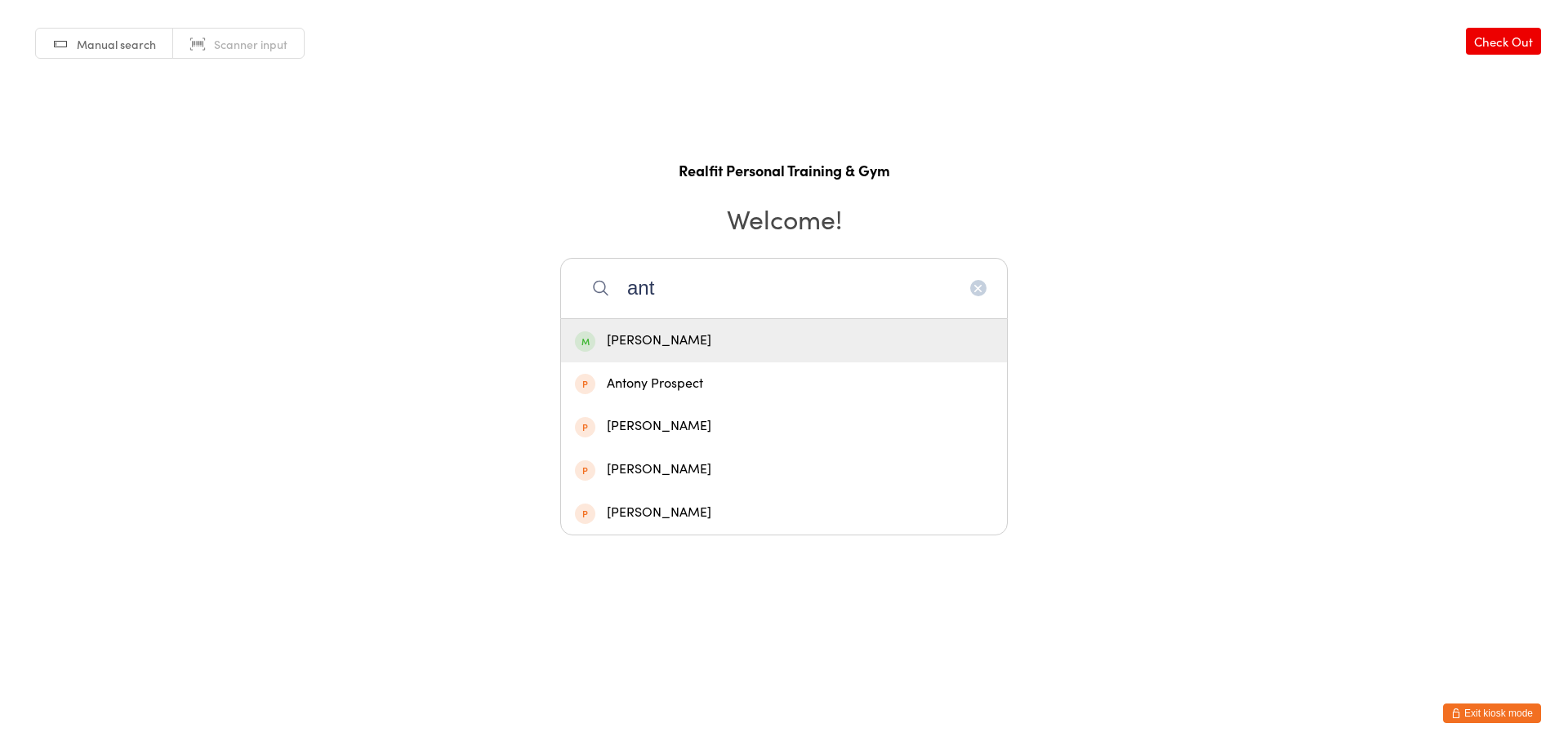
type input "ant"
click at [722, 348] on div "[PERSON_NAME]" at bounding box center [783, 340] width 418 height 22
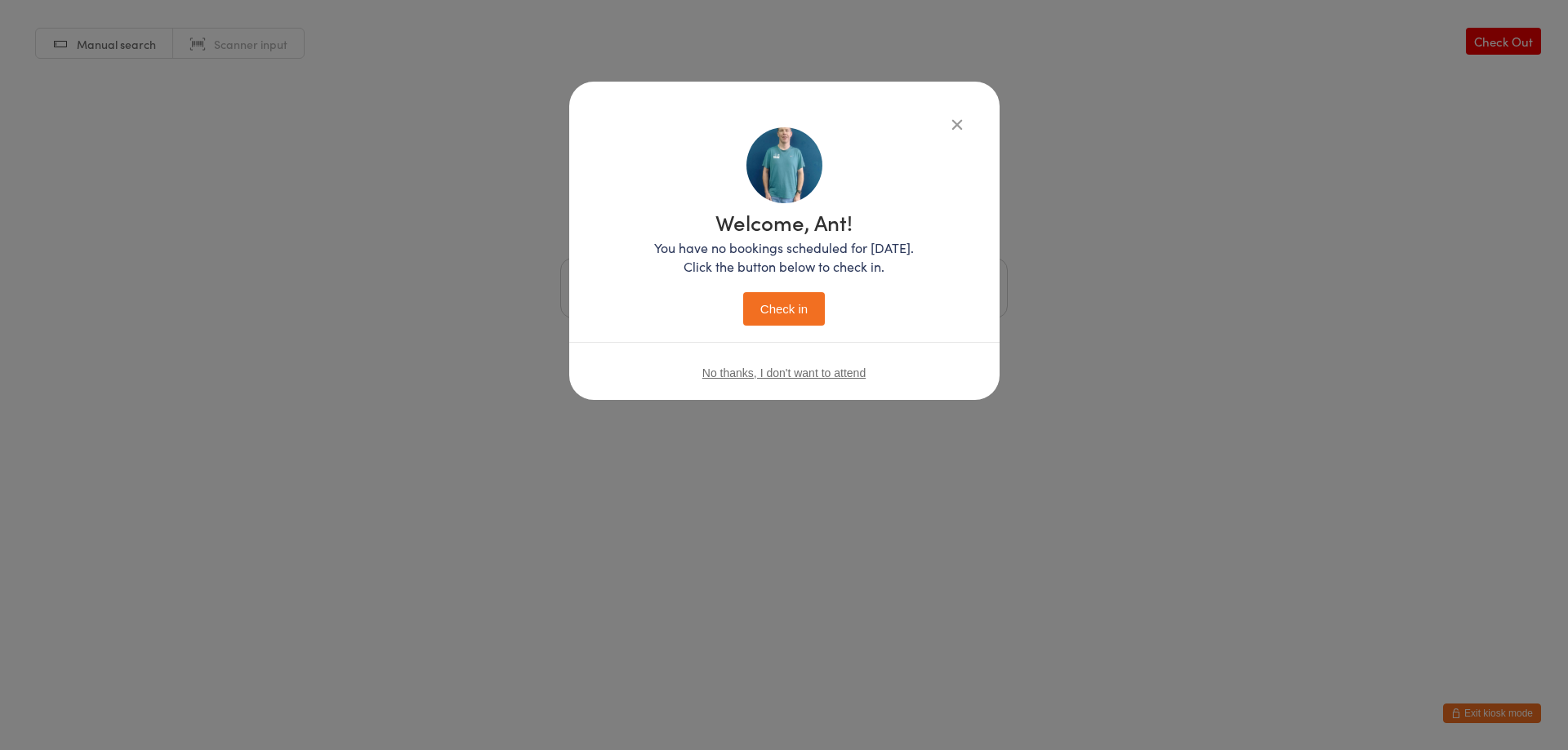
click at [789, 305] on button "Check in" at bounding box center [784, 310] width 81 height 34
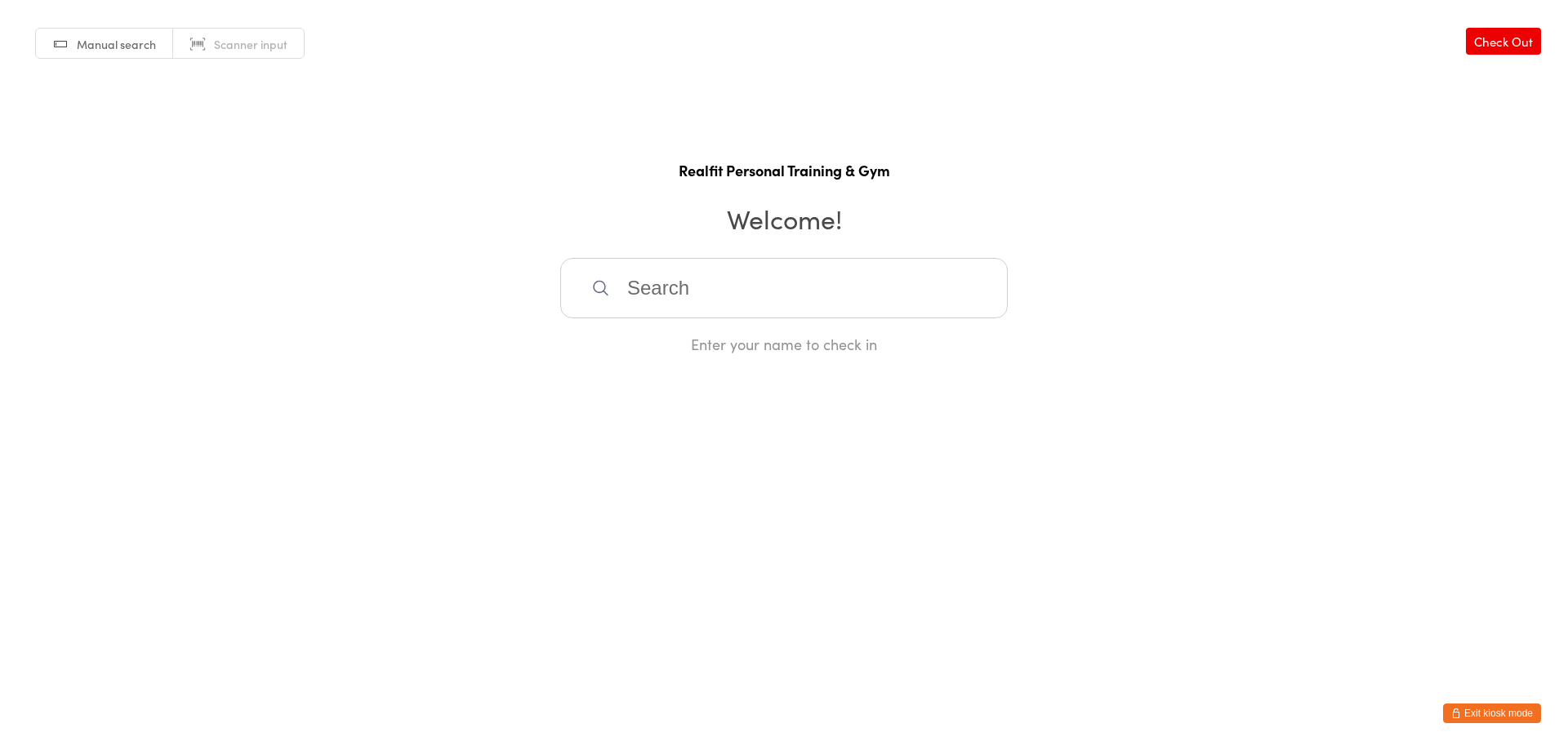
click at [1488, 44] on link "Check Out" at bounding box center [1503, 41] width 75 height 27
click at [1495, 710] on button "Exit kiosk mode" at bounding box center [1492, 713] width 98 height 20
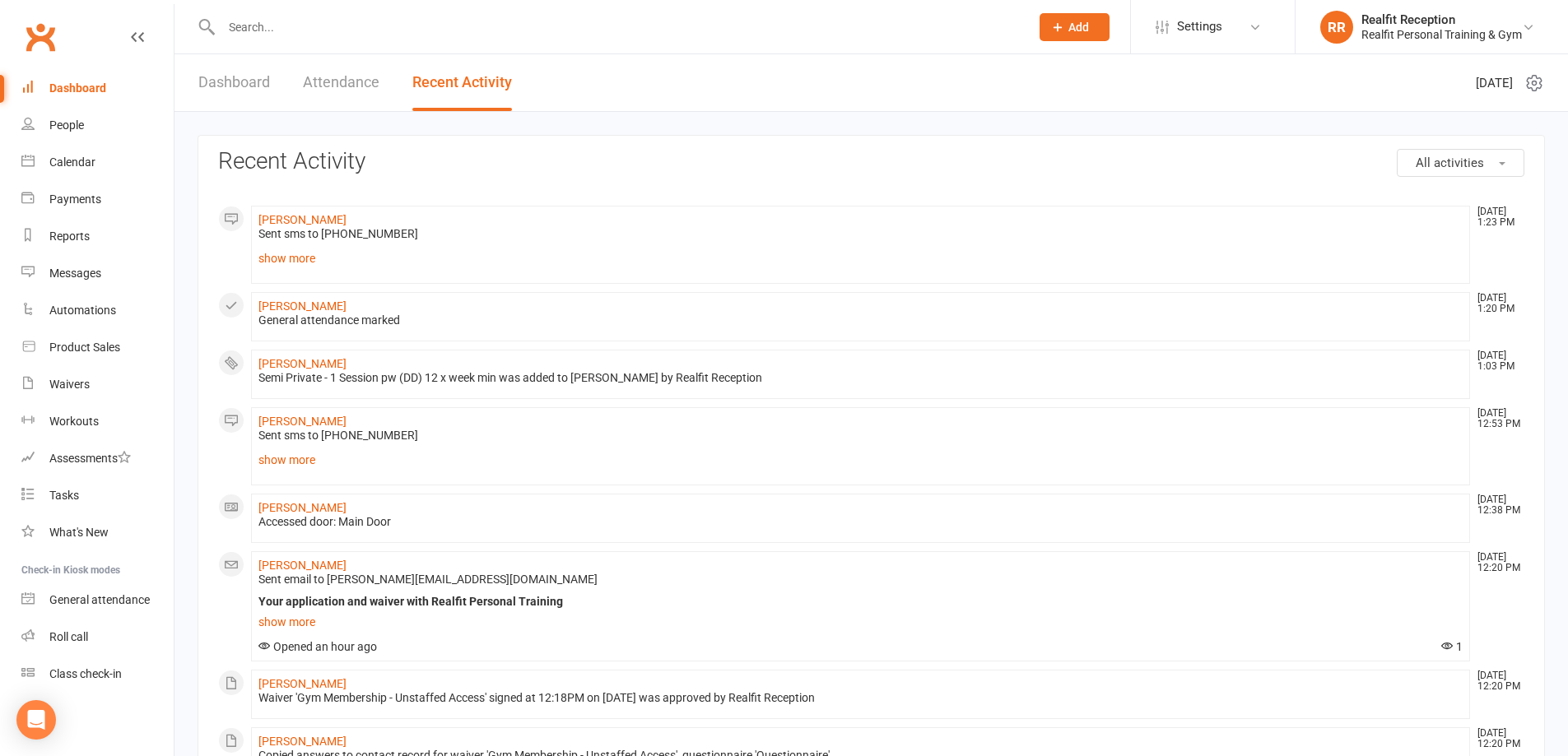
click at [233, 86] on link "Dashboard" at bounding box center [234, 82] width 72 height 57
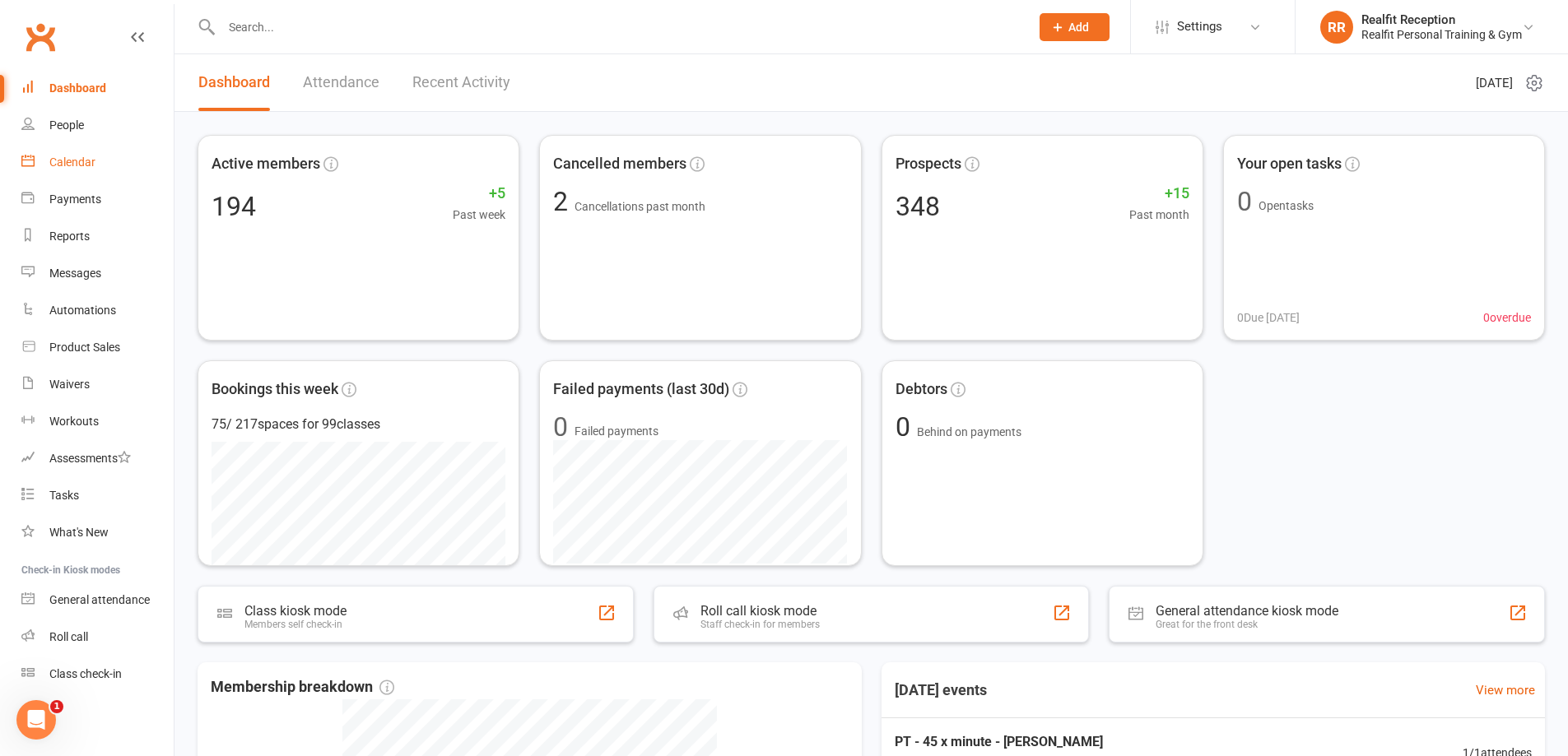
click at [72, 155] on link "Calendar" at bounding box center [97, 162] width 152 height 37
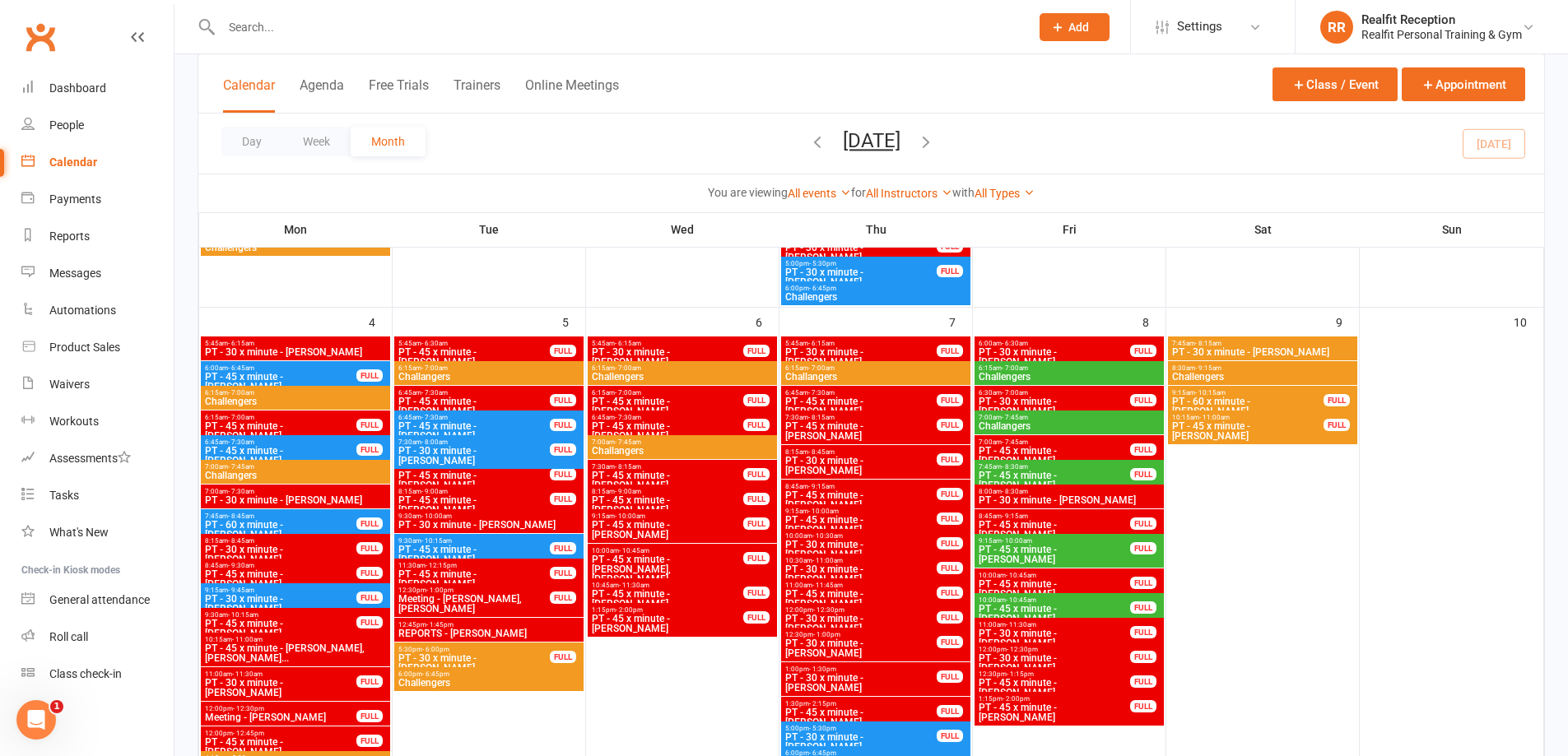
scroll to position [1152, 0]
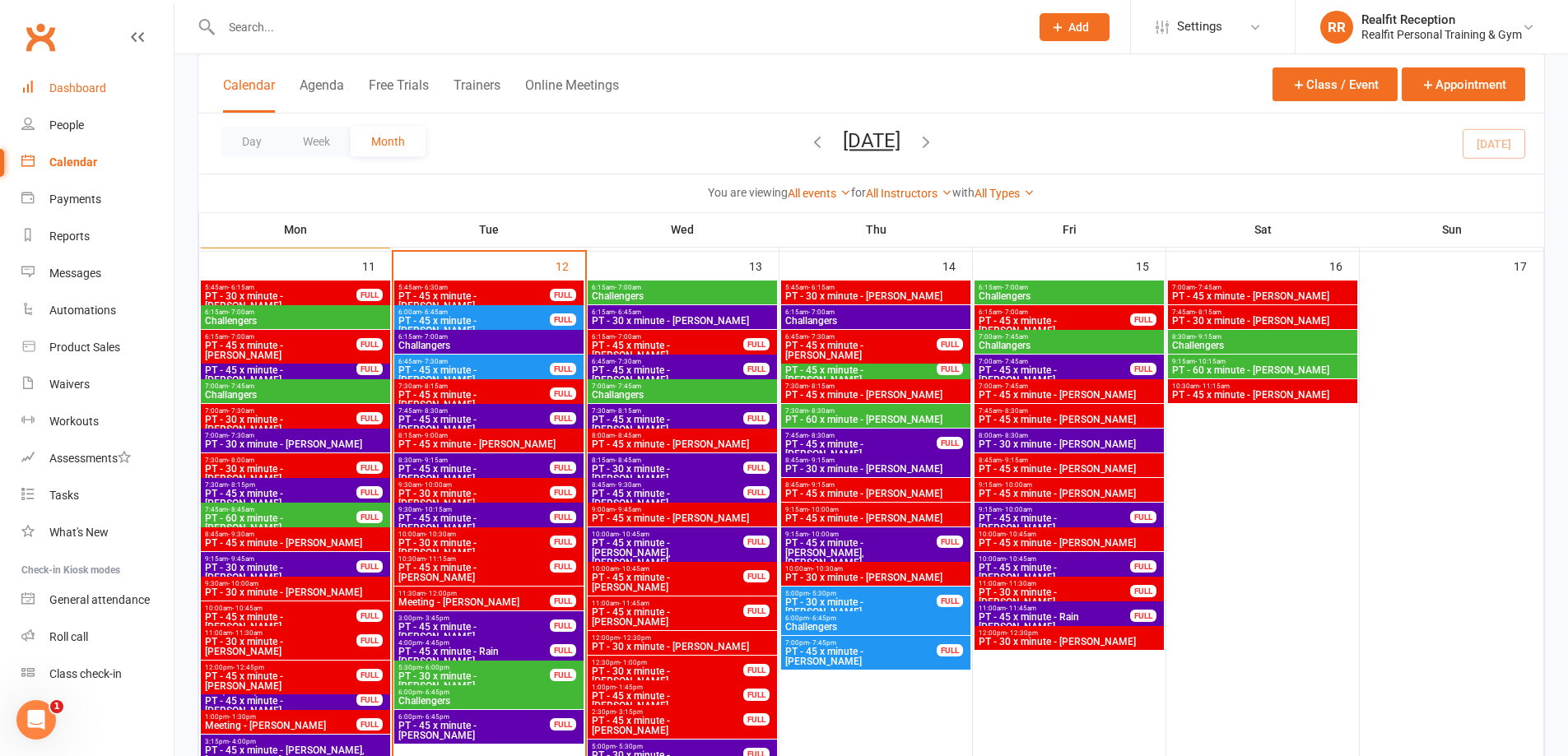
click at [82, 88] on div "Dashboard" at bounding box center [77, 87] width 57 height 13
